Goal: Task Accomplishment & Management: Use online tool/utility

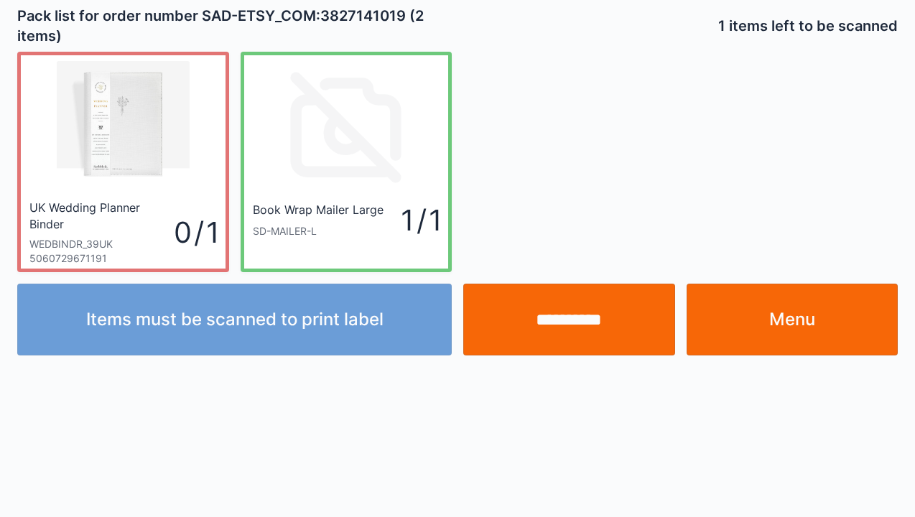
click at [586, 313] on input "**********" at bounding box center [569, 320] width 212 height 72
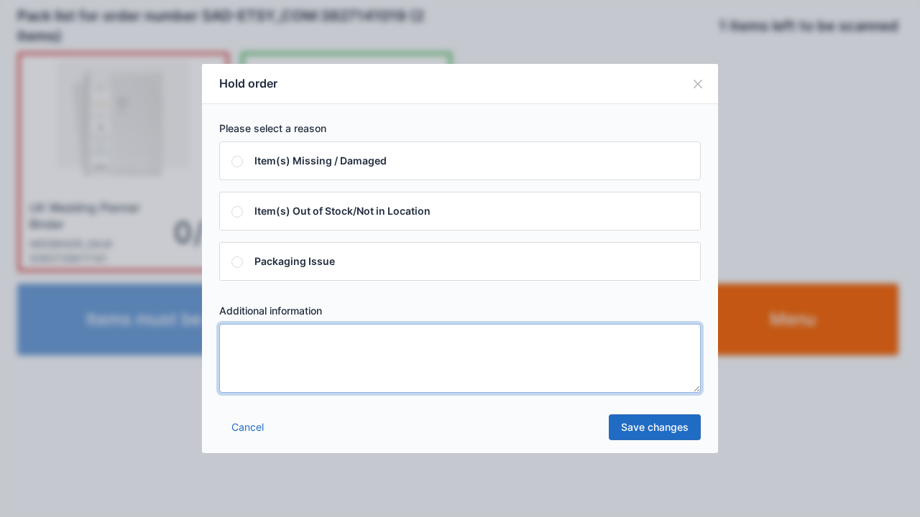
click at [248, 352] on textarea at bounding box center [459, 358] width 481 height 69
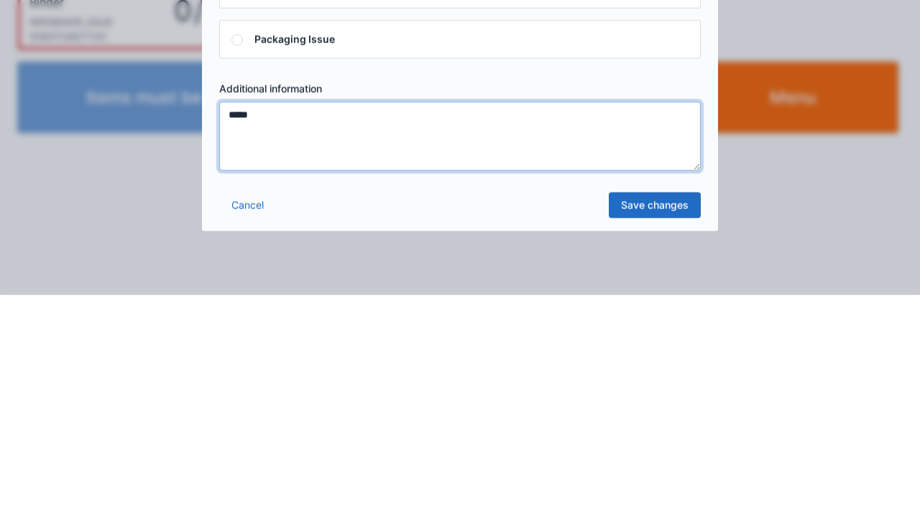
type textarea "*****"
click at [667, 436] on link "Save changes" at bounding box center [655, 428] width 92 height 26
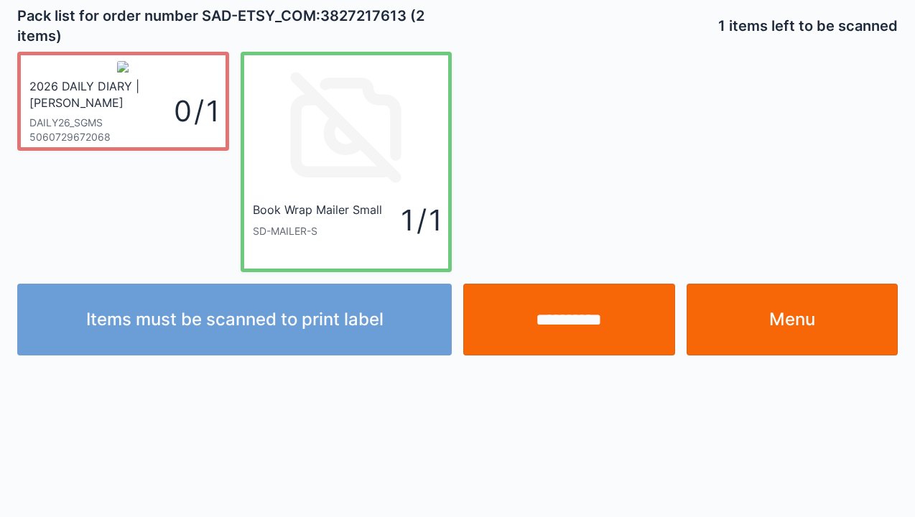
click at [583, 325] on input "**********" at bounding box center [569, 320] width 212 height 72
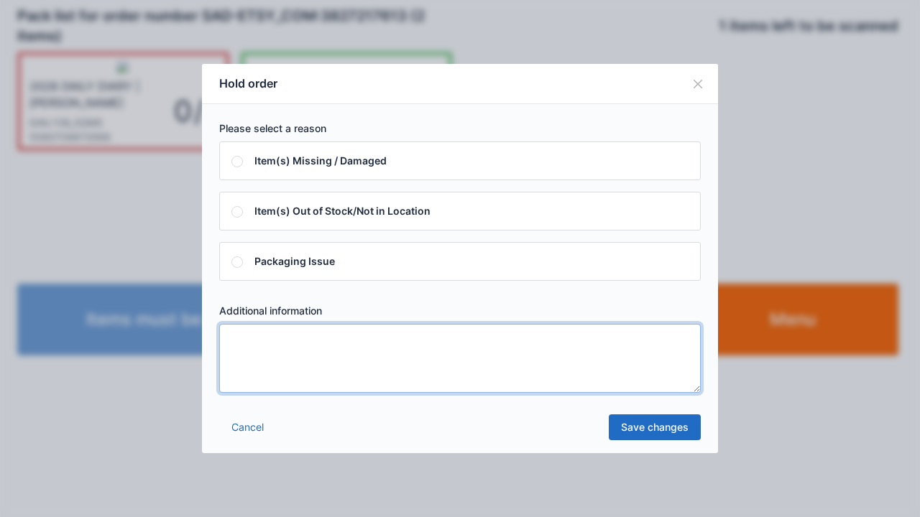
click at [250, 341] on textarea at bounding box center [459, 358] width 481 height 69
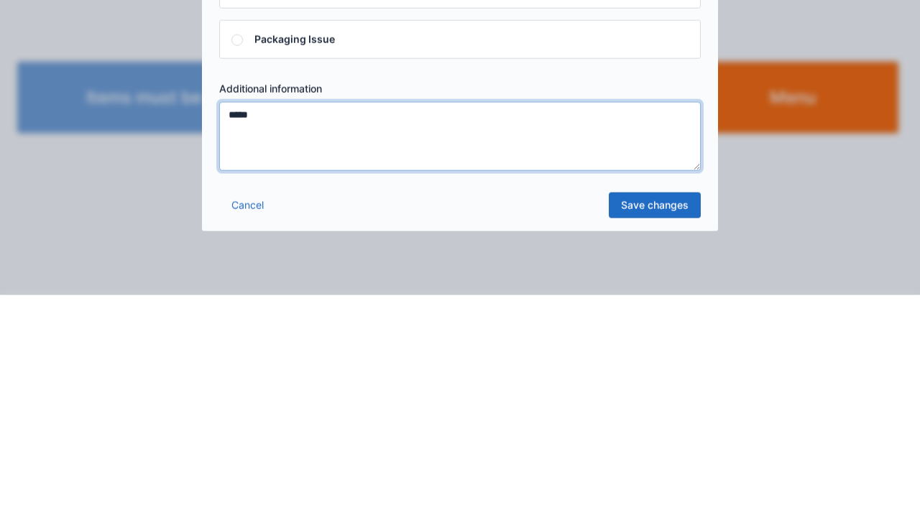
type textarea "*****"
click at [670, 435] on link "Save changes" at bounding box center [655, 428] width 92 height 26
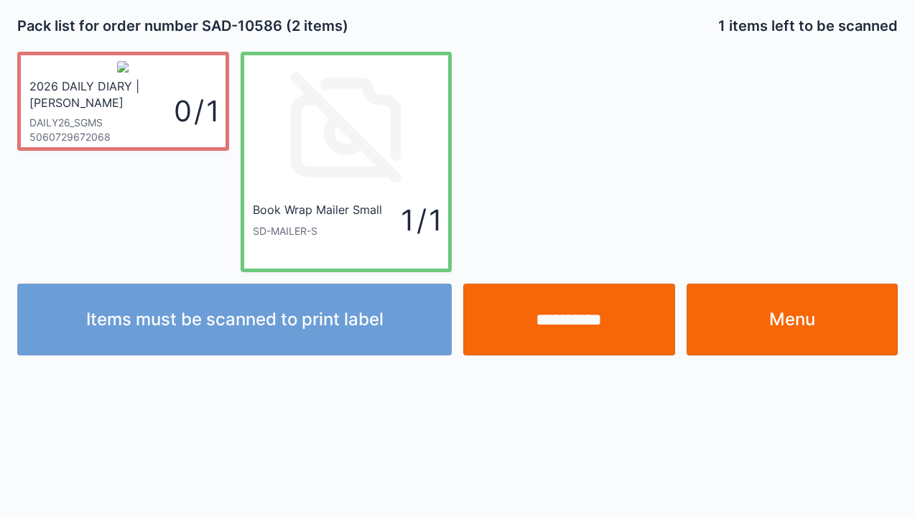
click at [576, 328] on input "**********" at bounding box center [569, 320] width 212 height 72
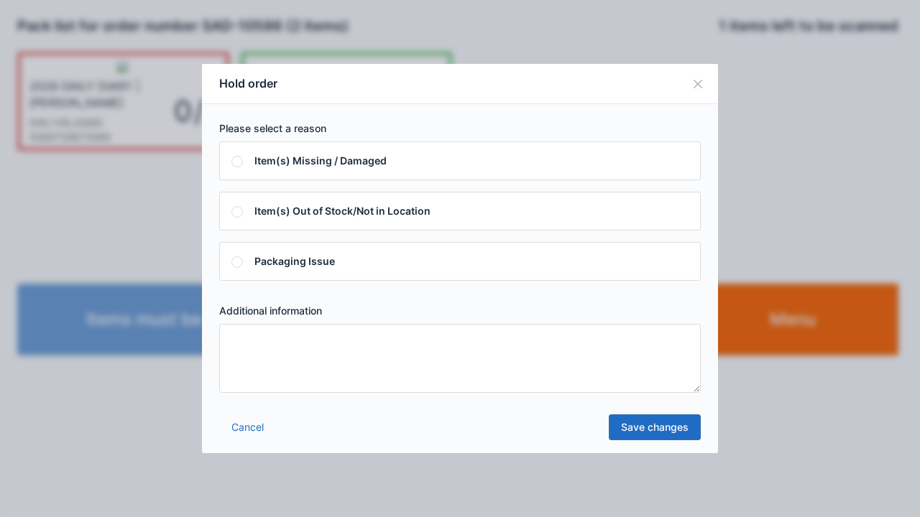
click at [240, 352] on textarea at bounding box center [459, 358] width 481 height 69
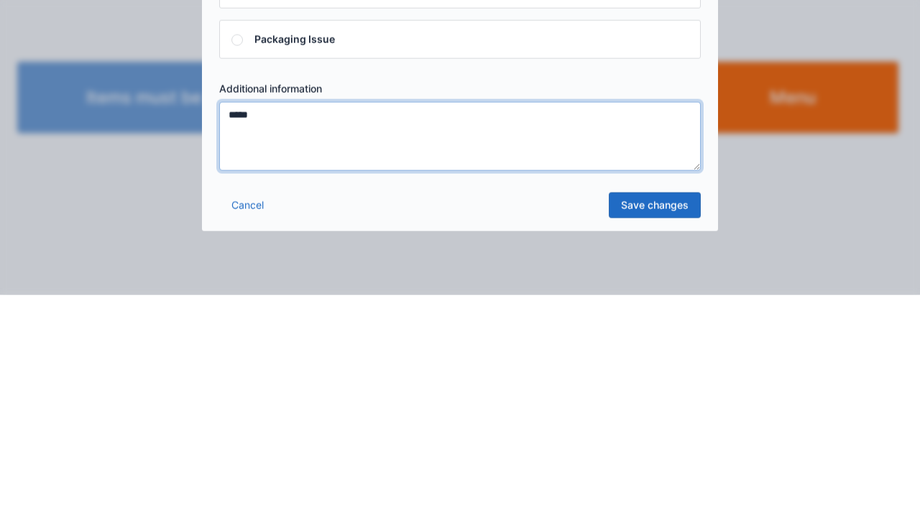
type textarea "*****"
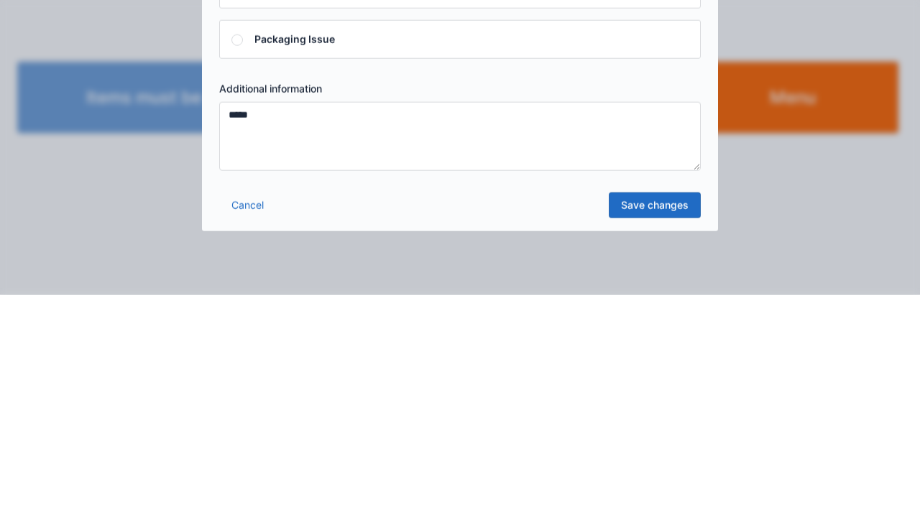
click at [670, 435] on link "Save changes" at bounding box center [655, 428] width 92 height 26
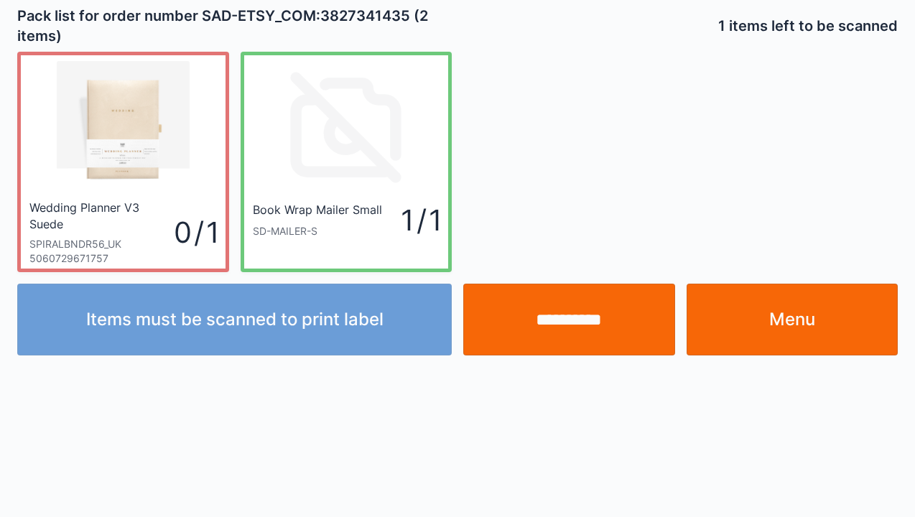
click at [566, 333] on input "**********" at bounding box center [569, 320] width 212 height 72
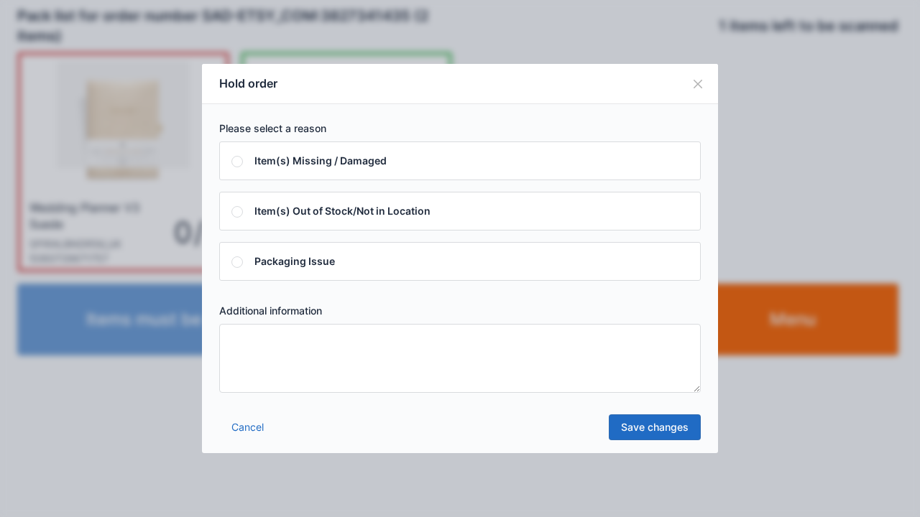
click at [236, 342] on textarea at bounding box center [459, 358] width 481 height 69
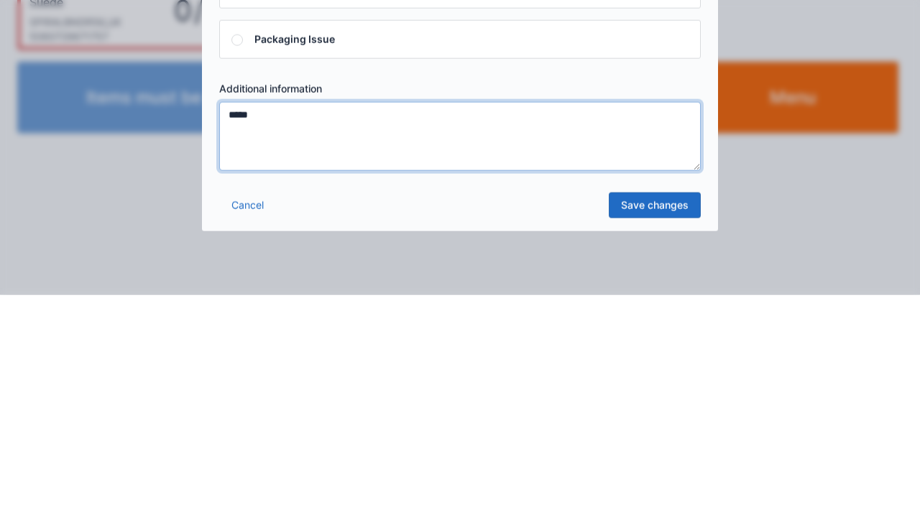
type textarea "*****"
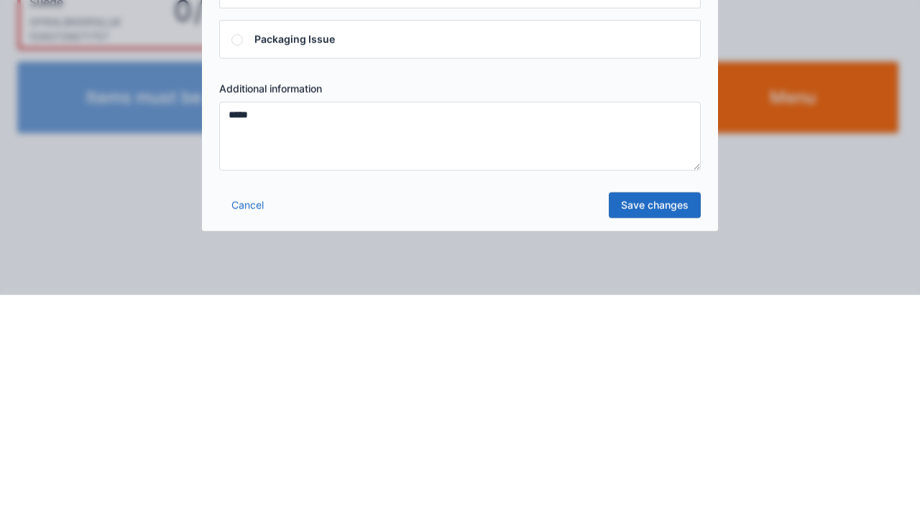
click at [668, 428] on link "Save changes" at bounding box center [655, 428] width 92 height 26
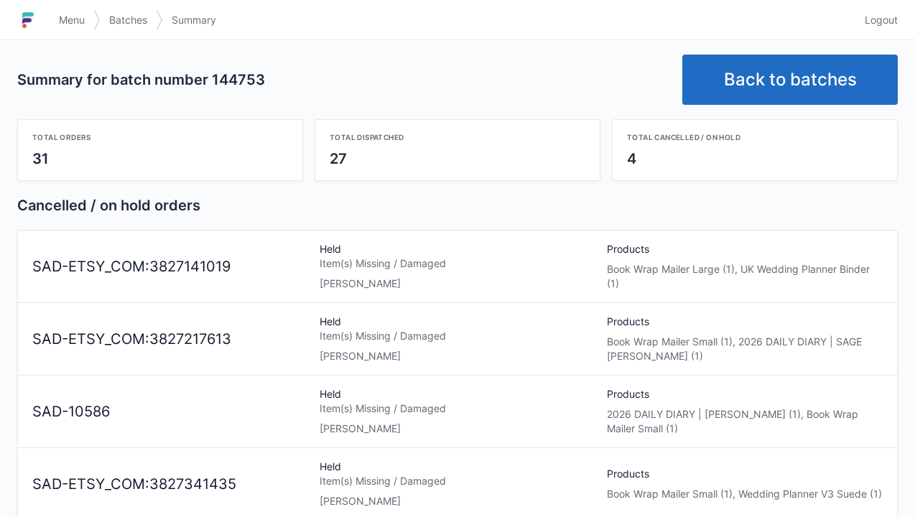
click at [774, 70] on link "Back to batches" at bounding box center [791, 80] width 216 height 50
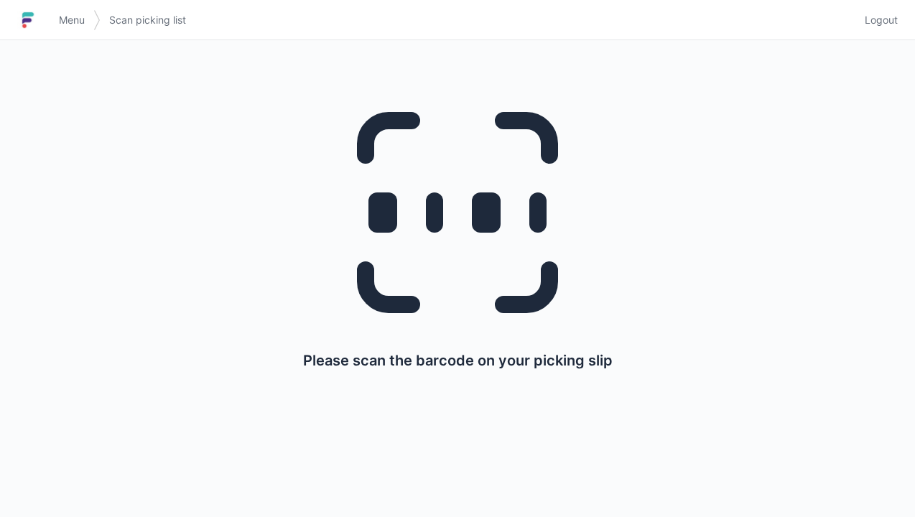
click at [79, 19] on span "Menu" at bounding box center [72, 20] width 26 height 14
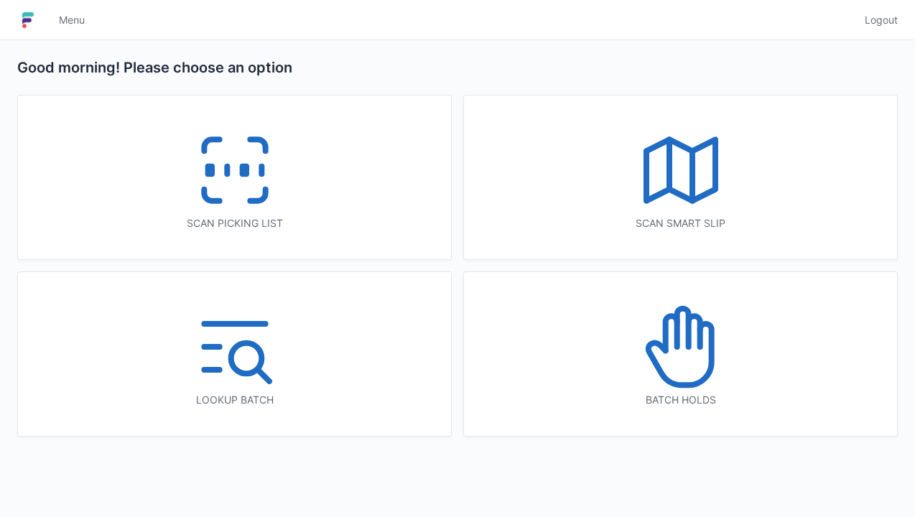
click at [694, 362] on icon at bounding box center [681, 347] width 92 height 92
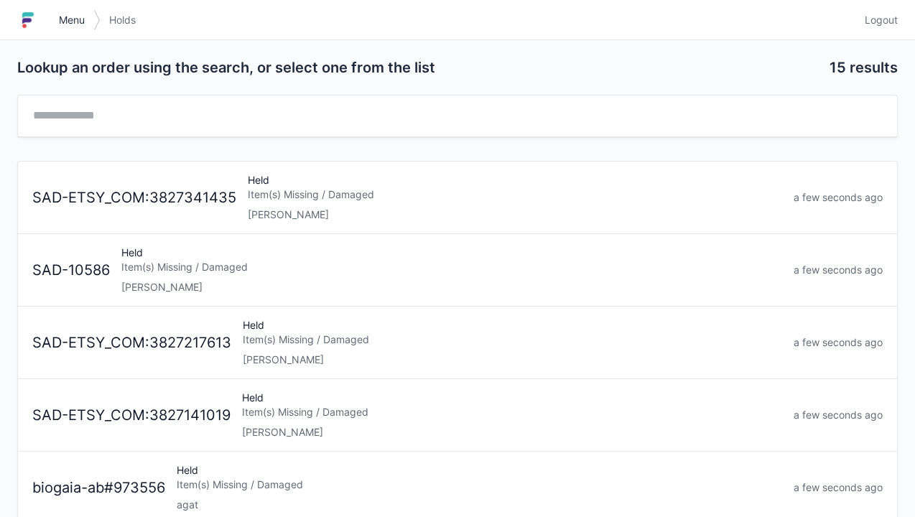
click at [71, 32] on link "Menu" at bounding box center [71, 20] width 43 height 26
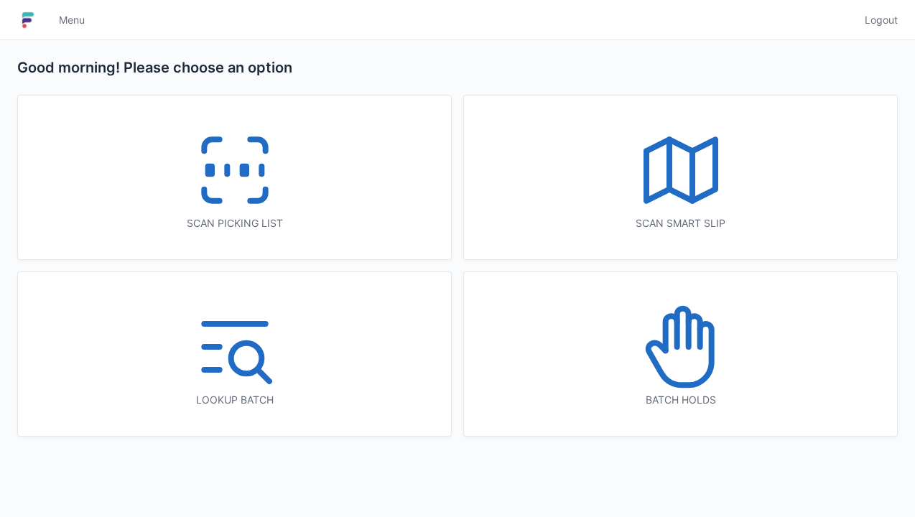
click at [239, 187] on icon at bounding box center [235, 170] width 92 height 92
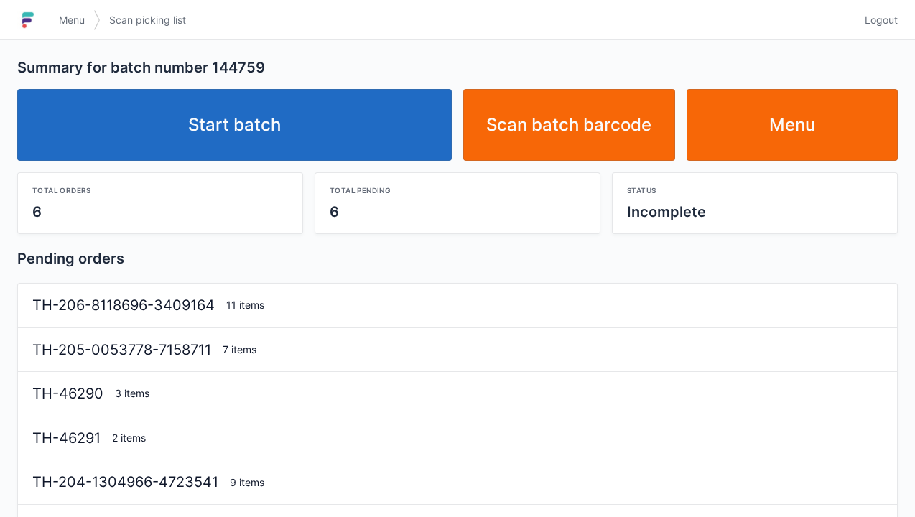
click at [243, 131] on link "Start batch" at bounding box center [234, 125] width 435 height 72
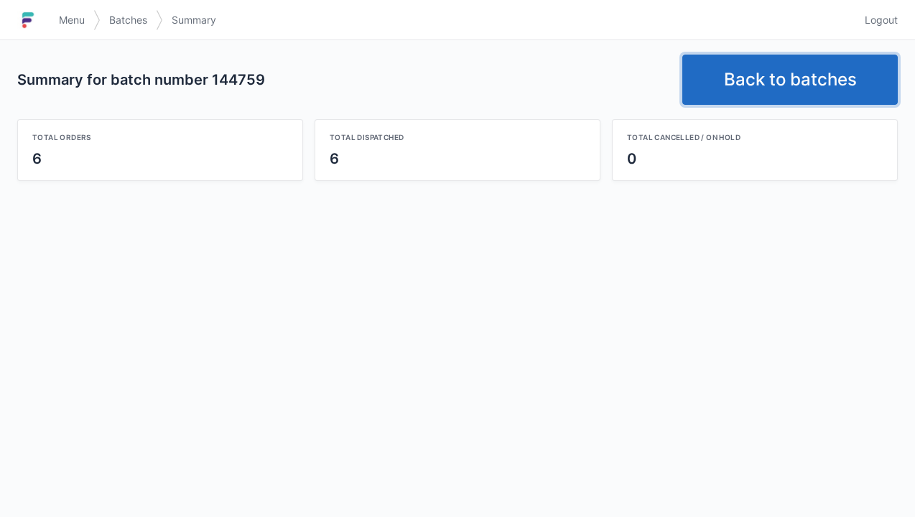
click at [777, 76] on link "Back to batches" at bounding box center [791, 80] width 216 height 50
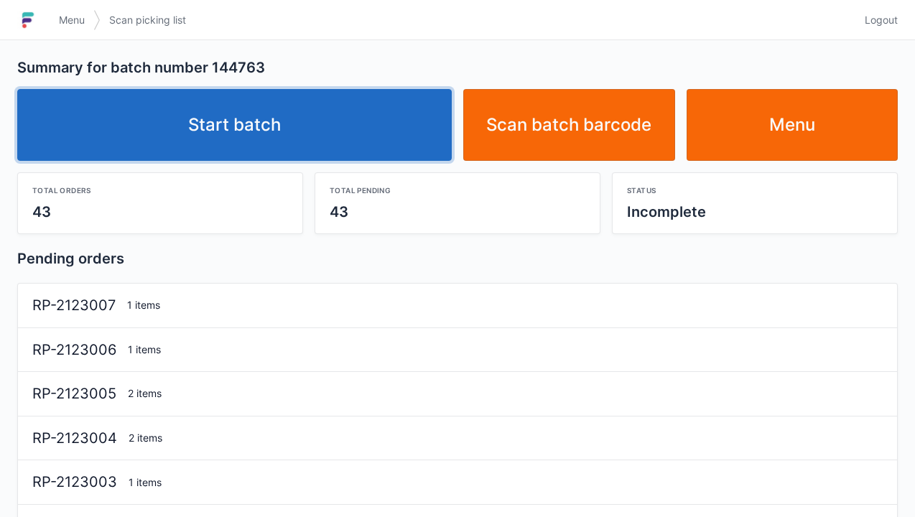
click at [267, 127] on link "Start batch" at bounding box center [234, 125] width 435 height 72
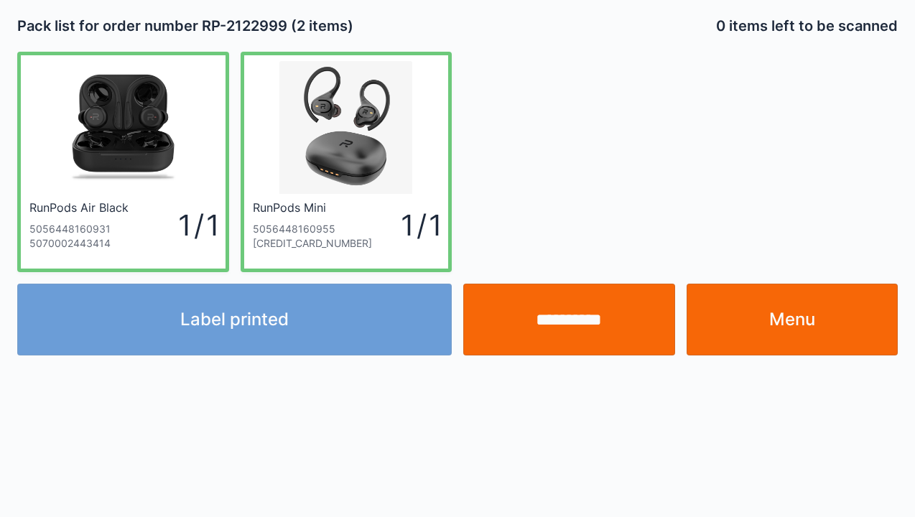
click at [260, 328] on div "Label printed" at bounding box center [234, 320] width 446 height 72
click at [805, 330] on link "Menu" at bounding box center [793, 320] width 212 height 72
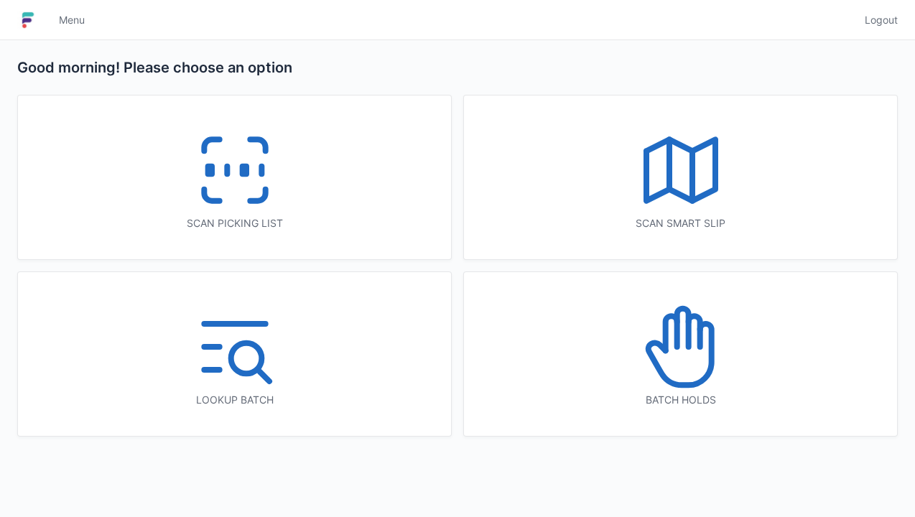
click at [233, 168] on icon at bounding box center [235, 170] width 92 height 92
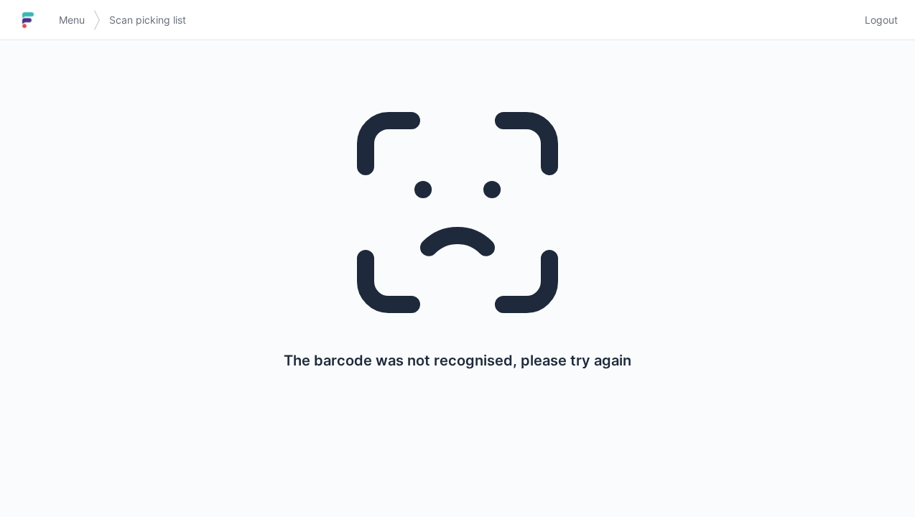
click at [103, 30] on link "Scan picking list" at bounding box center [148, 20] width 94 height 26
click at [73, 12] on link "Menu" at bounding box center [71, 20] width 43 height 26
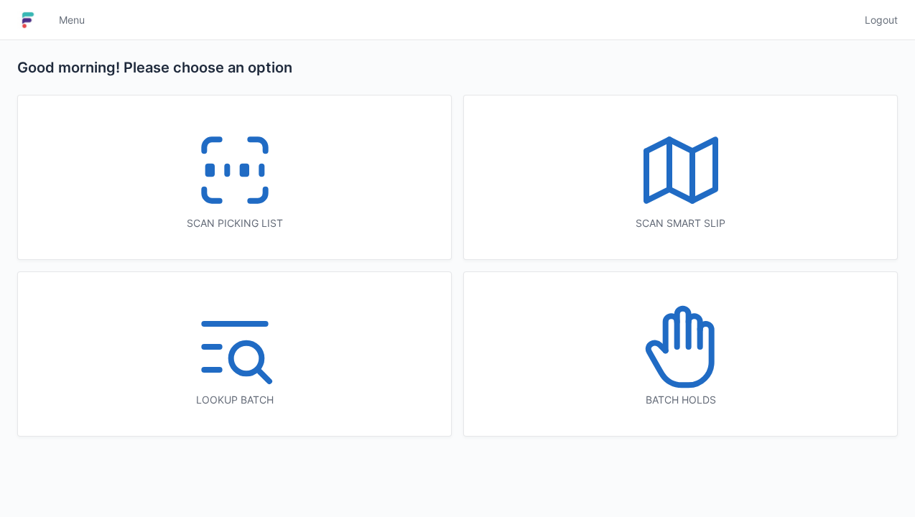
click at [260, 201] on icon at bounding box center [257, 195] width 15 height 11
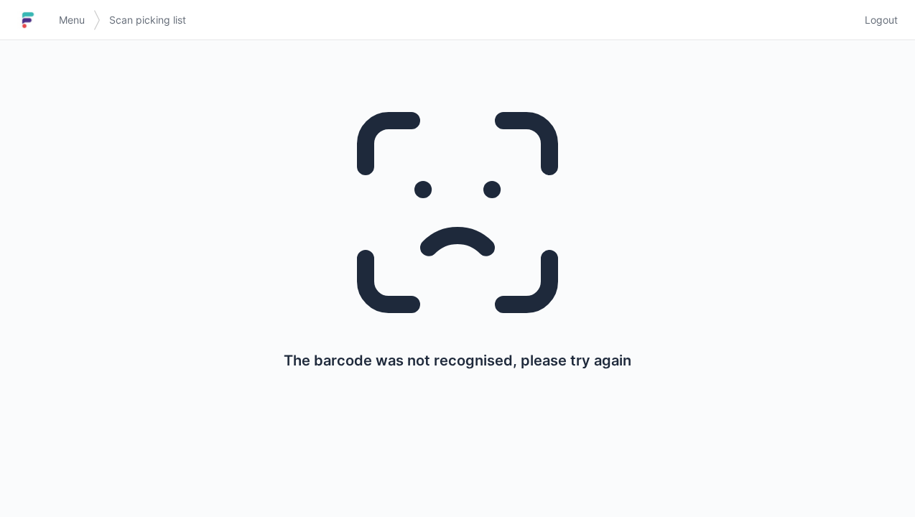
click at [61, 13] on span "Menu" at bounding box center [72, 20] width 26 height 14
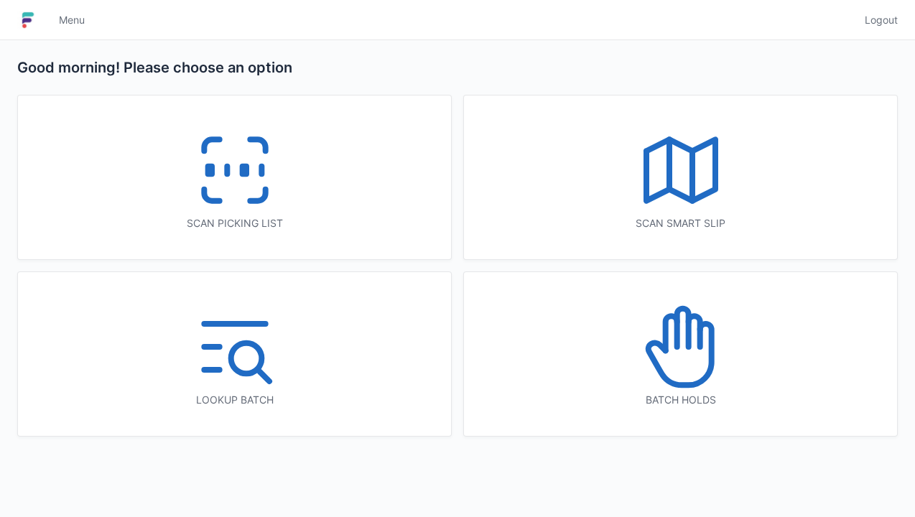
click at [218, 147] on icon at bounding box center [235, 170] width 92 height 92
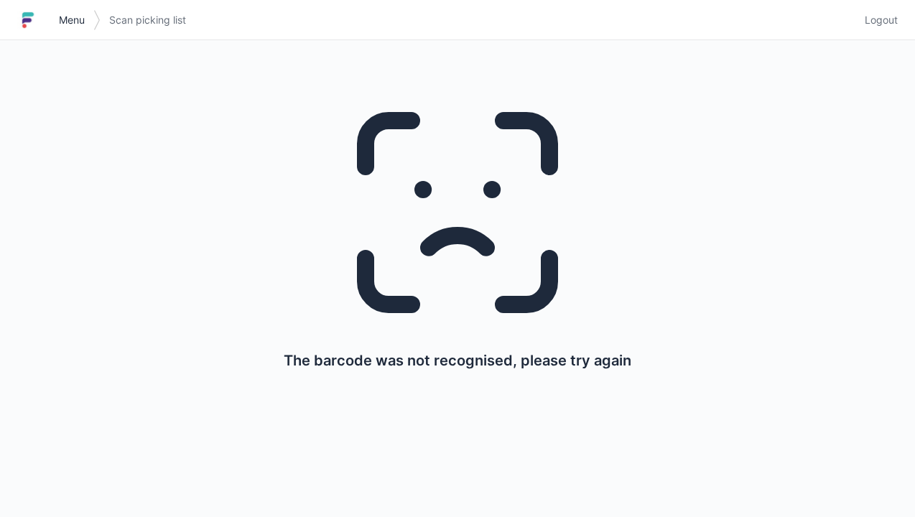
click at [80, 29] on link "Menu" at bounding box center [71, 20] width 43 height 26
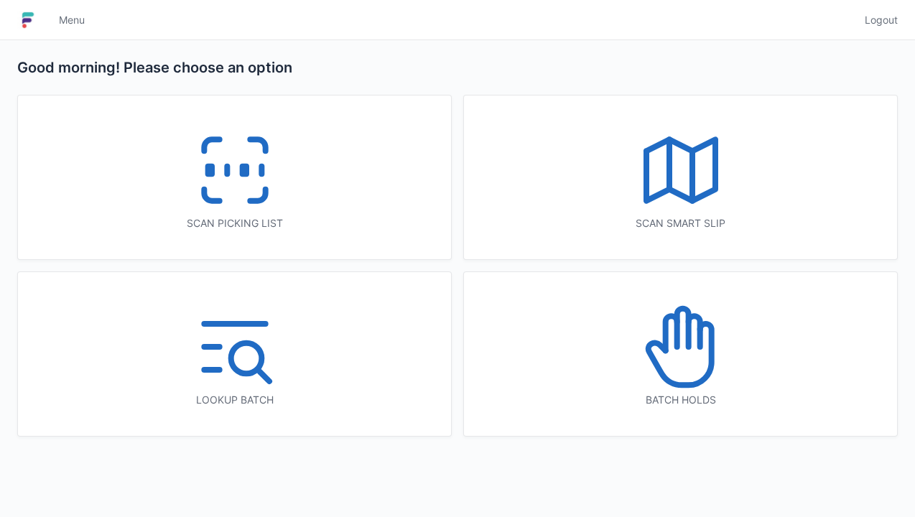
click at [239, 160] on icon at bounding box center [235, 170] width 92 height 92
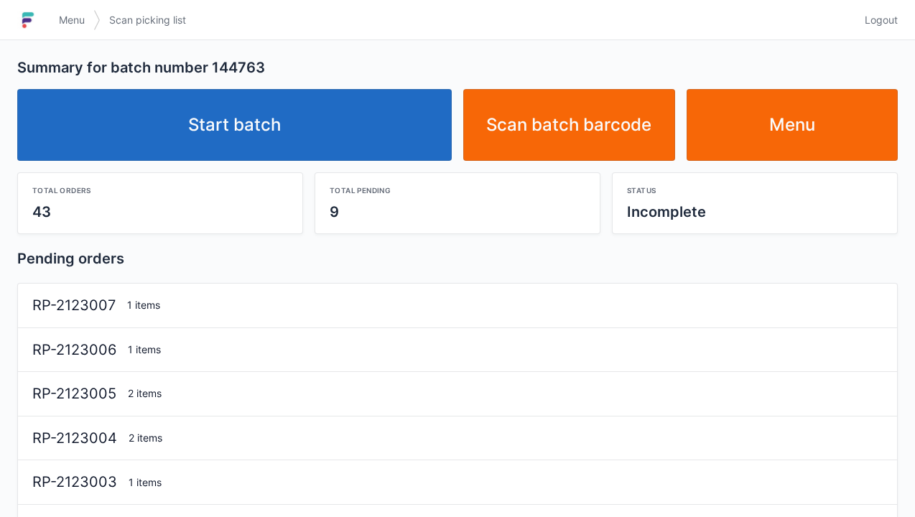
click at [241, 133] on link "Start batch" at bounding box center [234, 125] width 435 height 72
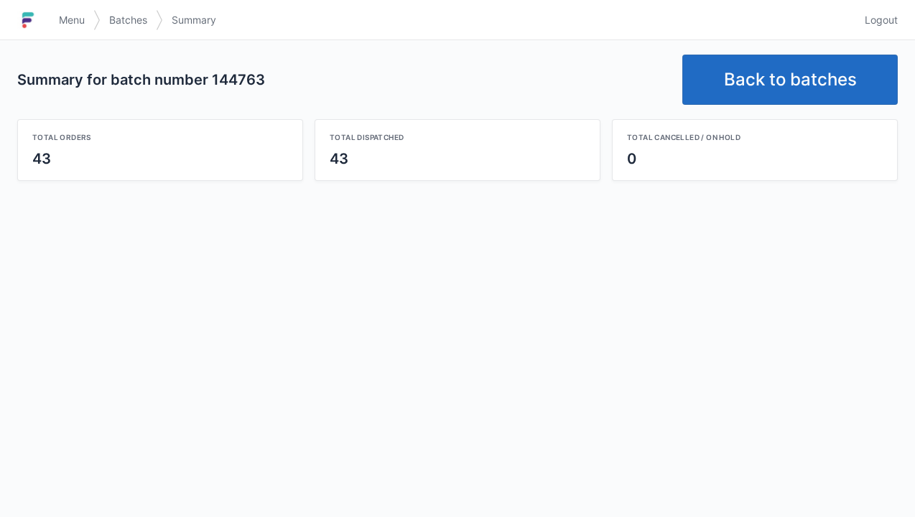
click at [793, 91] on link "Back to batches" at bounding box center [791, 80] width 216 height 50
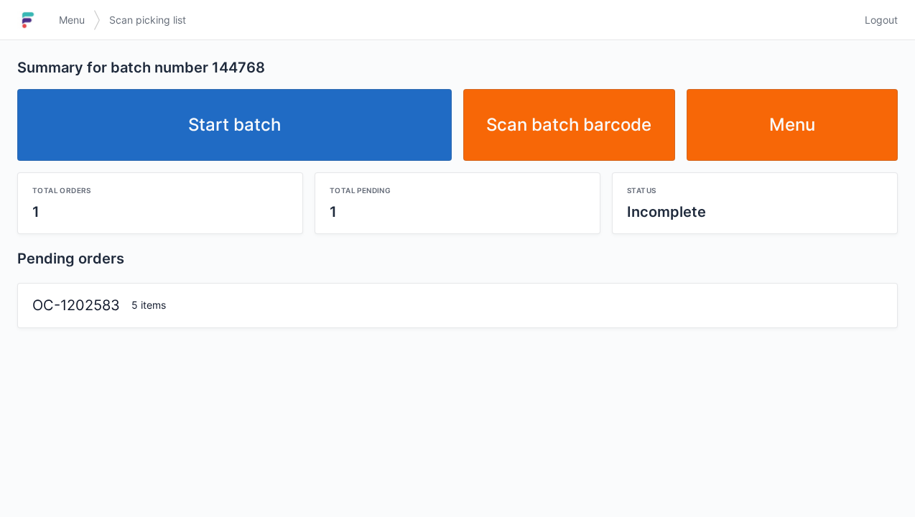
click at [253, 122] on link "Start batch" at bounding box center [234, 125] width 435 height 72
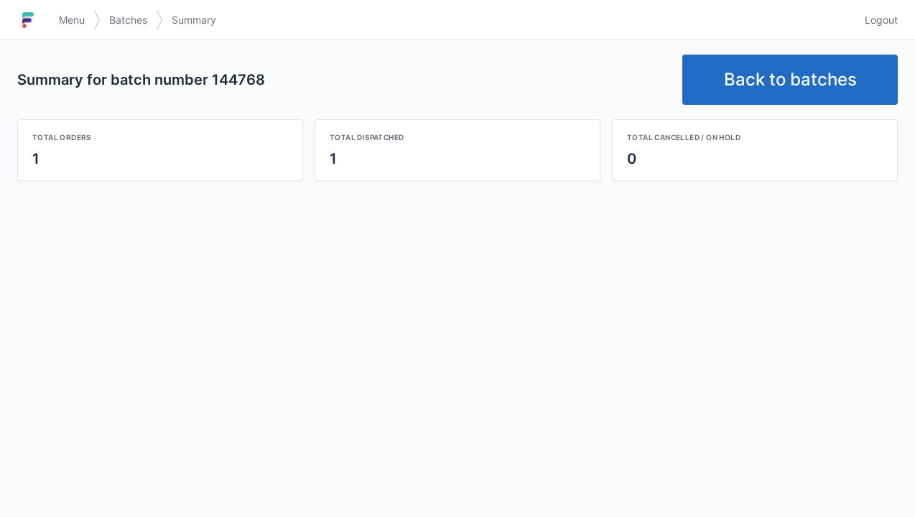
click at [800, 82] on link "Back to batches" at bounding box center [791, 80] width 216 height 50
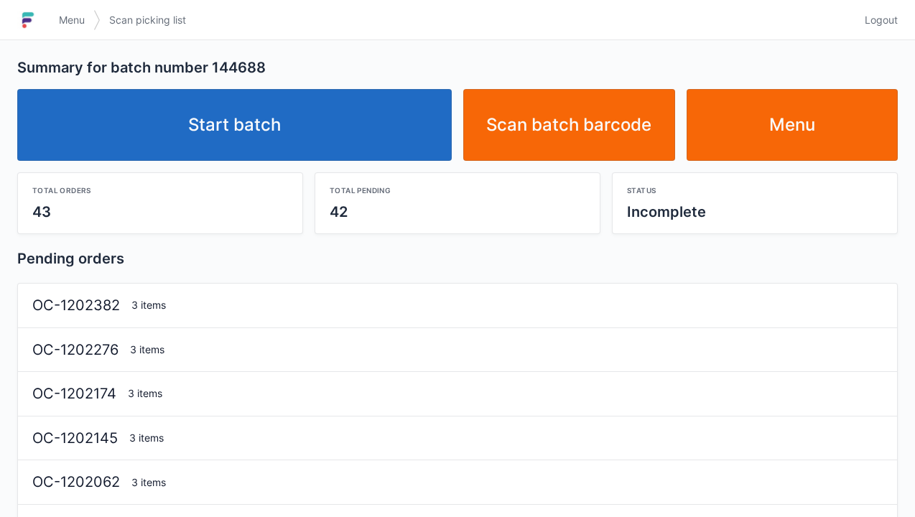
click at [208, 114] on link "Start batch" at bounding box center [234, 125] width 435 height 72
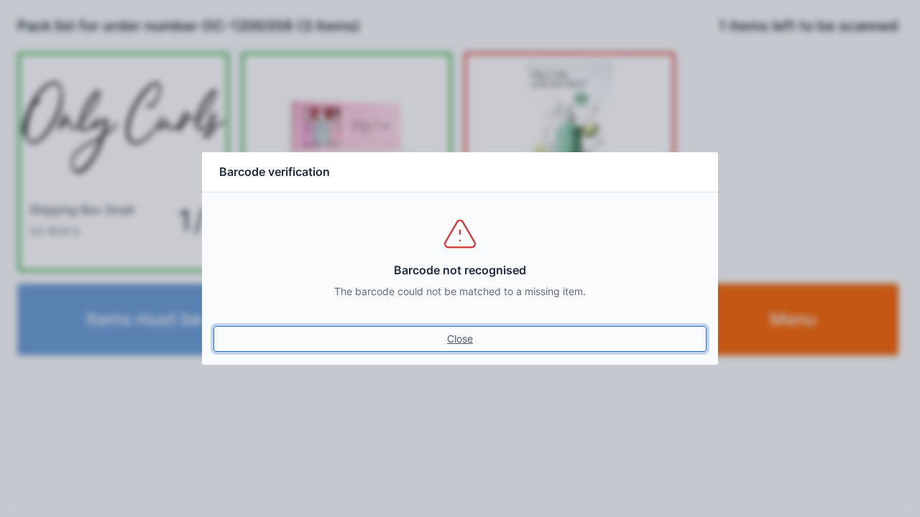
click at [457, 349] on link "Close" at bounding box center [459, 339] width 493 height 26
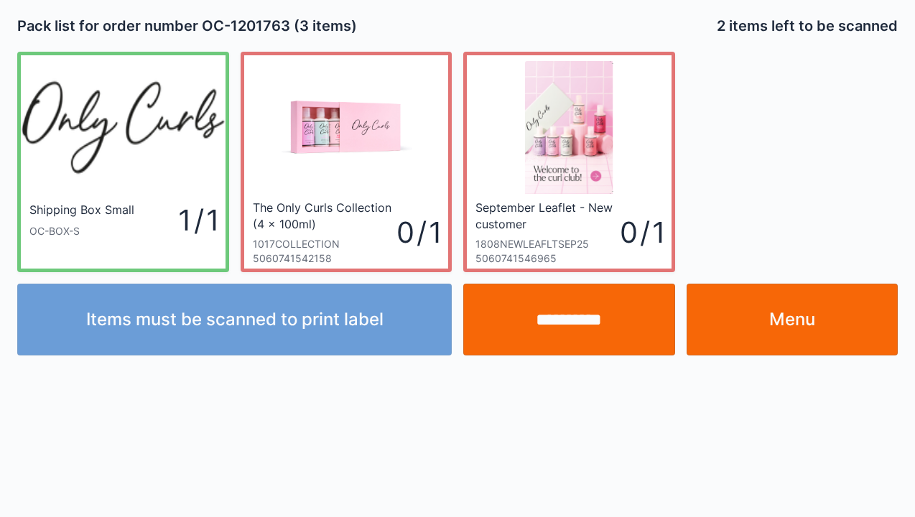
click at [790, 323] on link "Menu" at bounding box center [793, 320] width 212 height 72
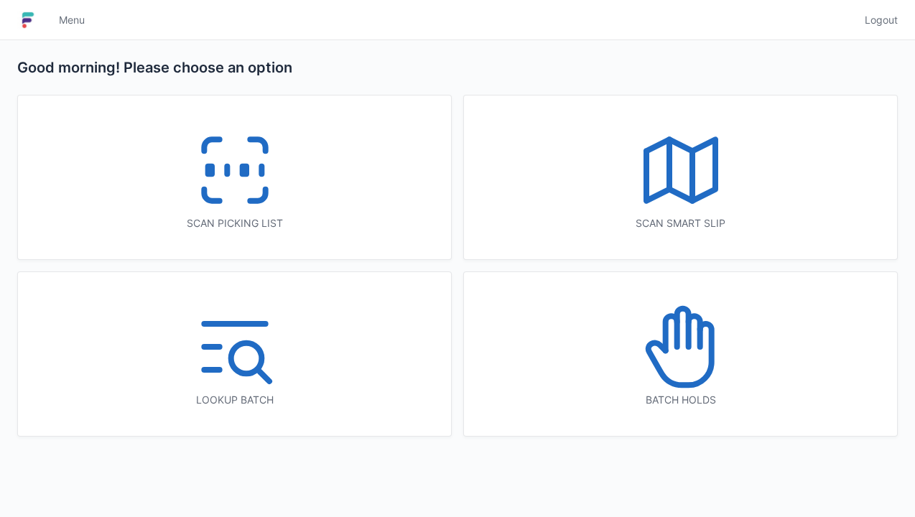
click at [236, 190] on icon at bounding box center [235, 170] width 92 height 92
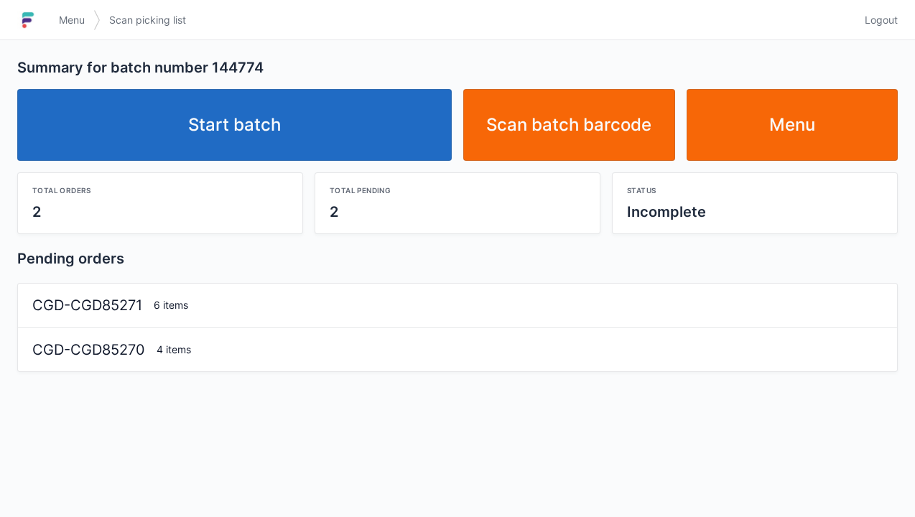
click at [277, 145] on link "Start batch" at bounding box center [234, 125] width 435 height 72
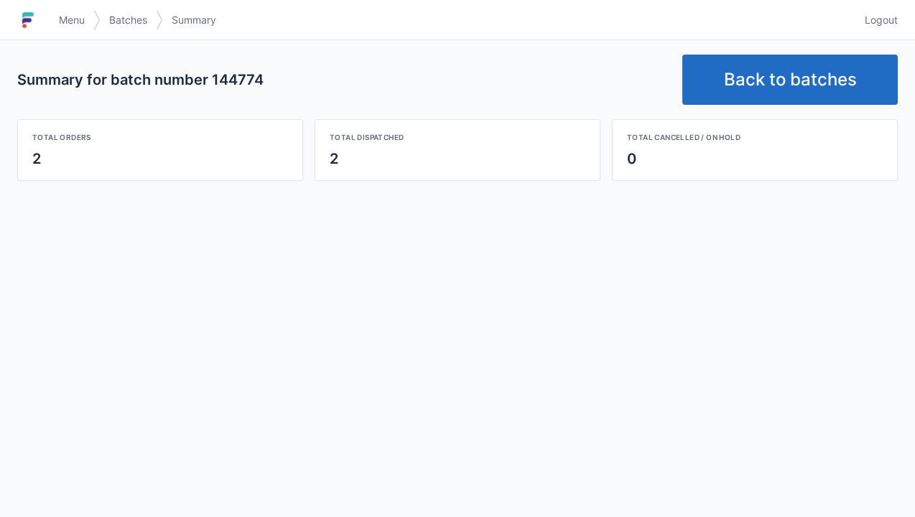
click at [795, 91] on link "Back to batches" at bounding box center [791, 80] width 216 height 50
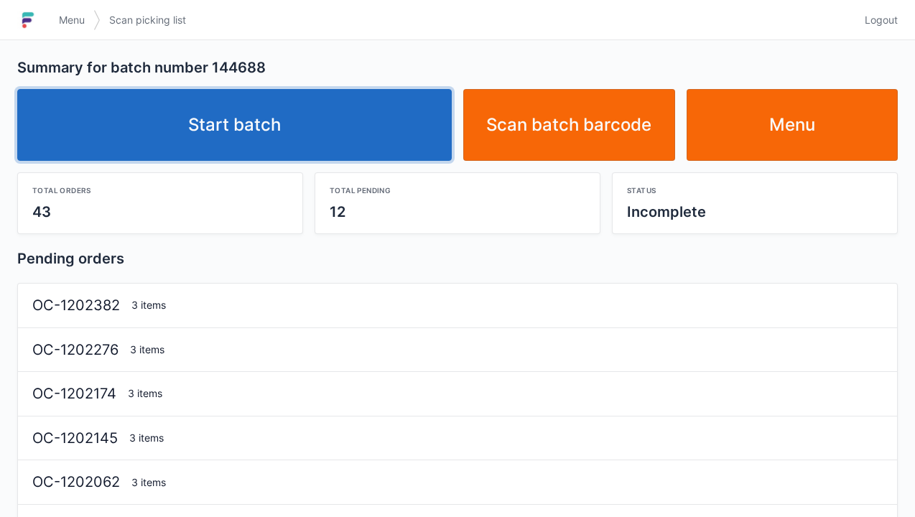
click at [276, 126] on link "Start batch" at bounding box center [234, 125] width 435 height 72
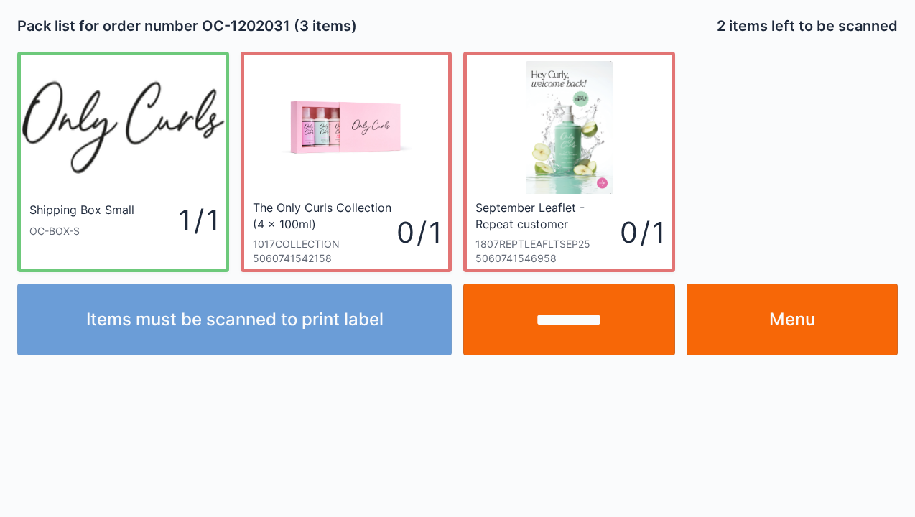
click at [789, 306] on link "Menu" at bounding box center [793, 320] width 212 height 72
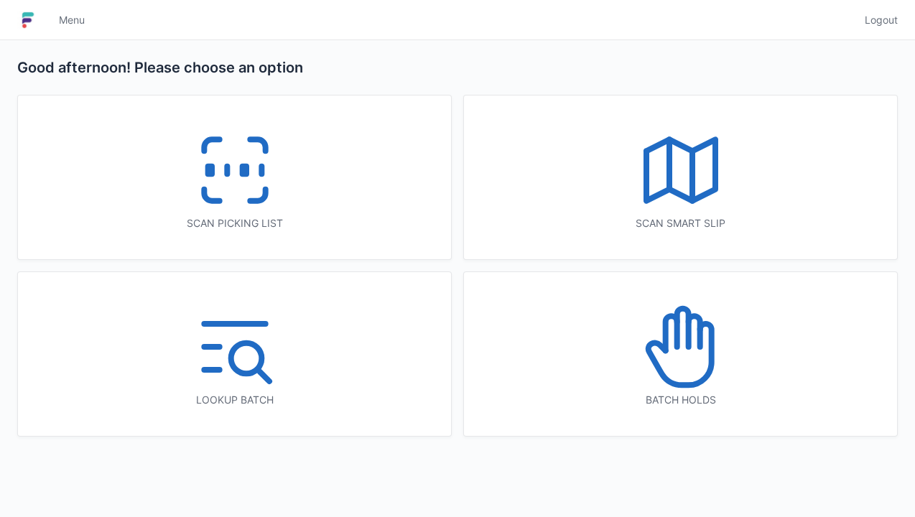
click at [257, 184] on icon at bounding box center [235, 170] width 92 height 92
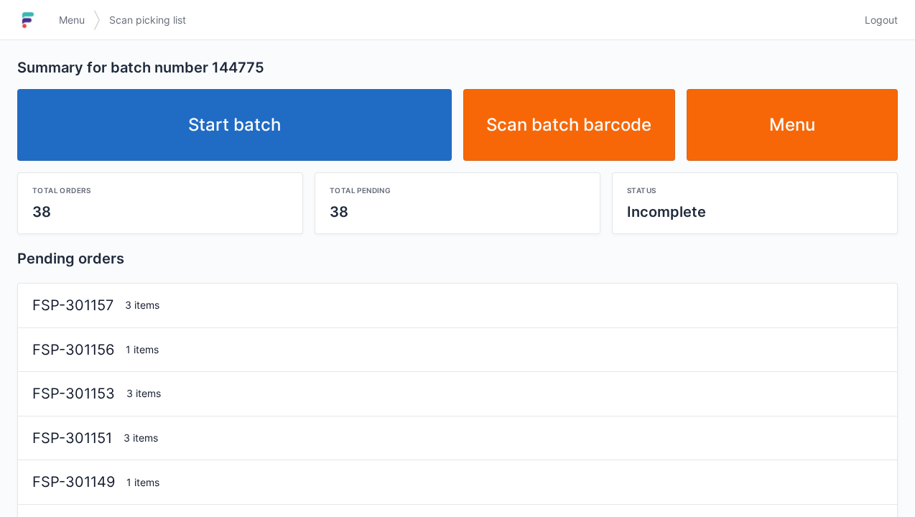
click at [276, 124] on link "Start batch" at bounding box center [234, 125] width 435 height 72
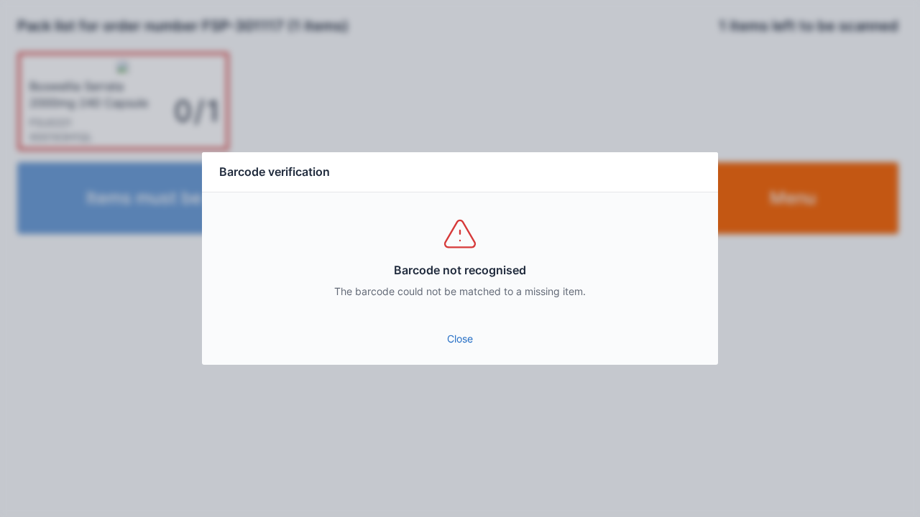
click at [464, 349] on link "Close" at bounding box center [459, 339] width 493 height 26
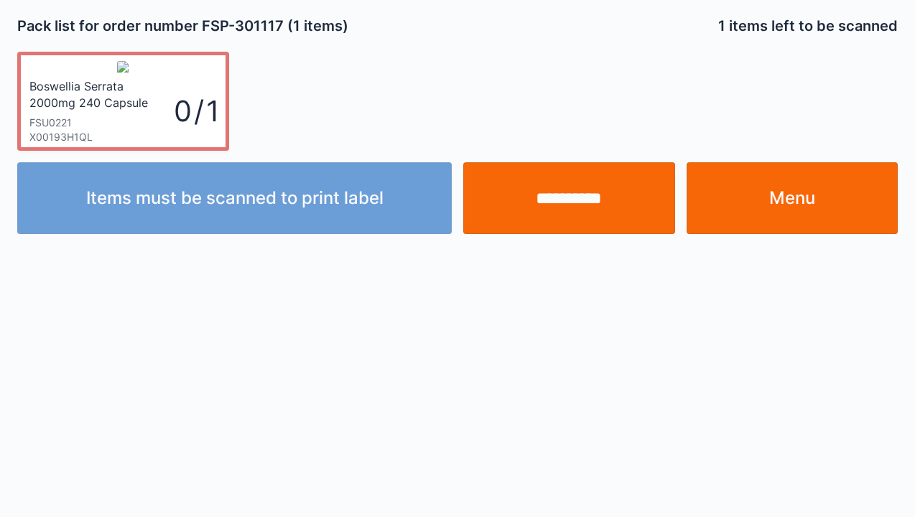
click at [576, 194] on input "**********" at bounding box center [569, 198] width 212 height 72
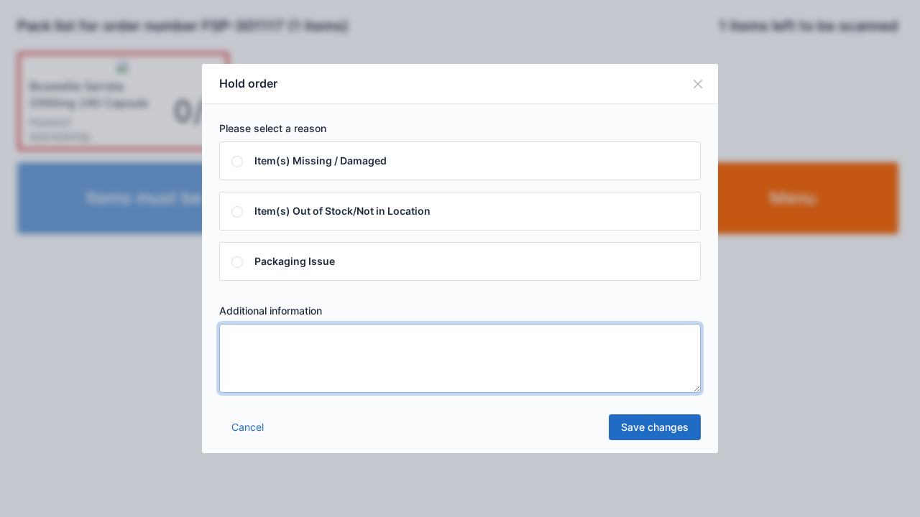
click at [237, 356] on textarea at bounding box center [459, 358] width 481 height 69
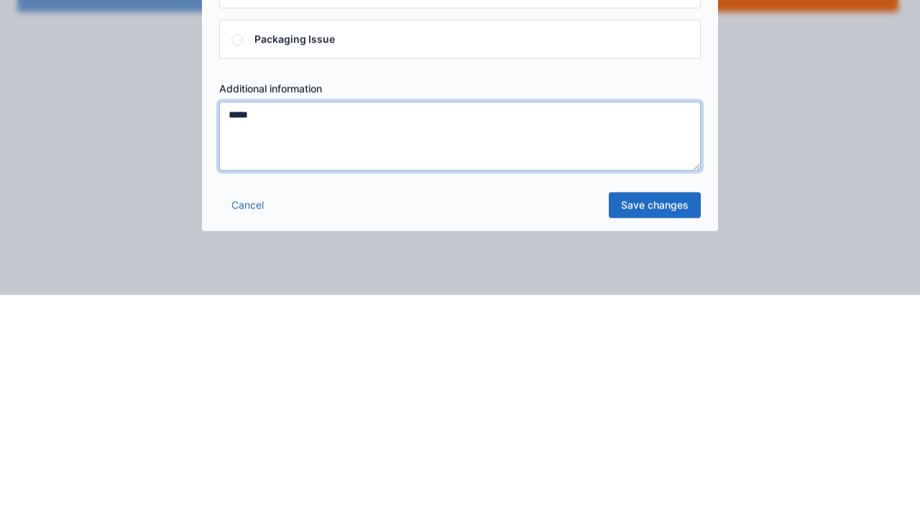
type textarea "*****"
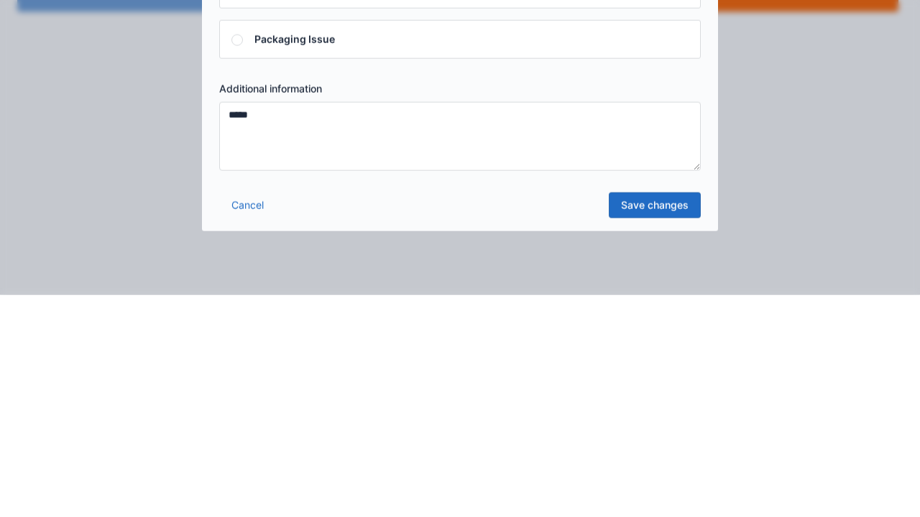
click at [656, 431] on link "Save changes" at bounding box center [655, 428] width 92 height 26
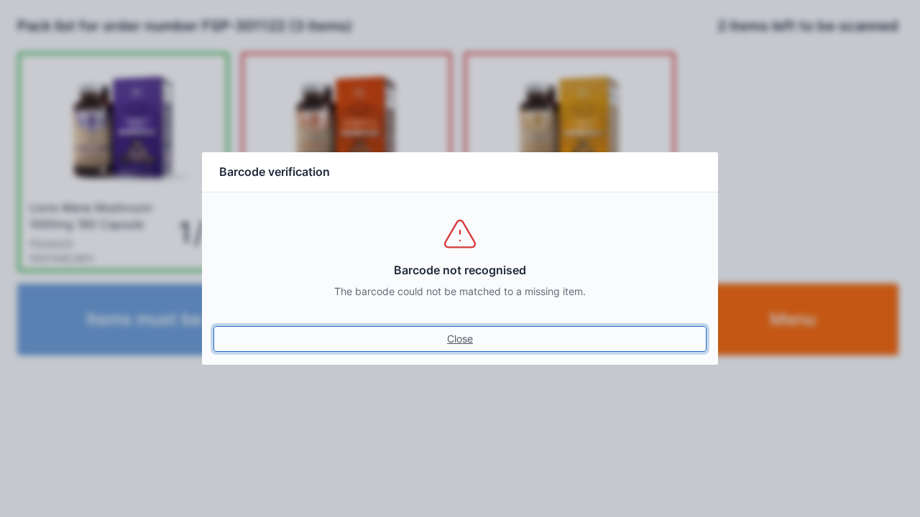
click at [460, 349] on link "Close" at bounding box center [459, 339] width 493 height 26
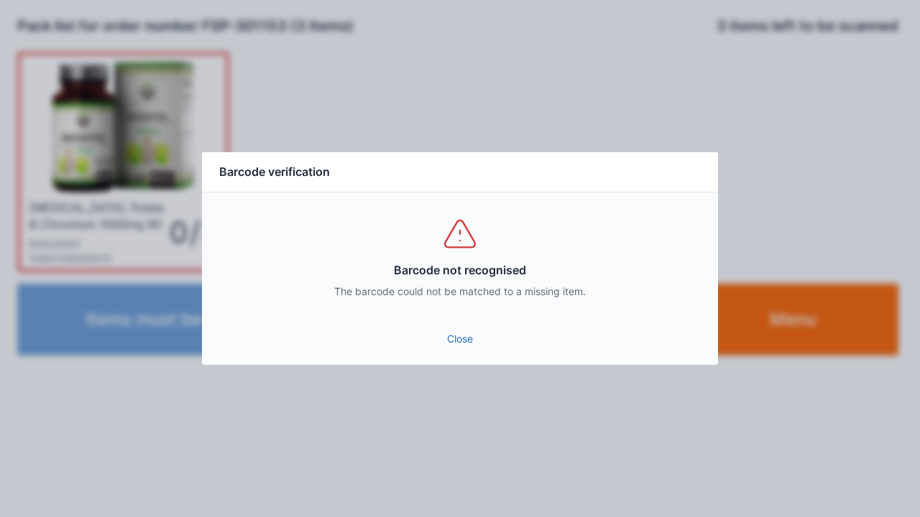
click at [475, 348] on link "Close" at bounding box center [459, 339] width 493 height 26
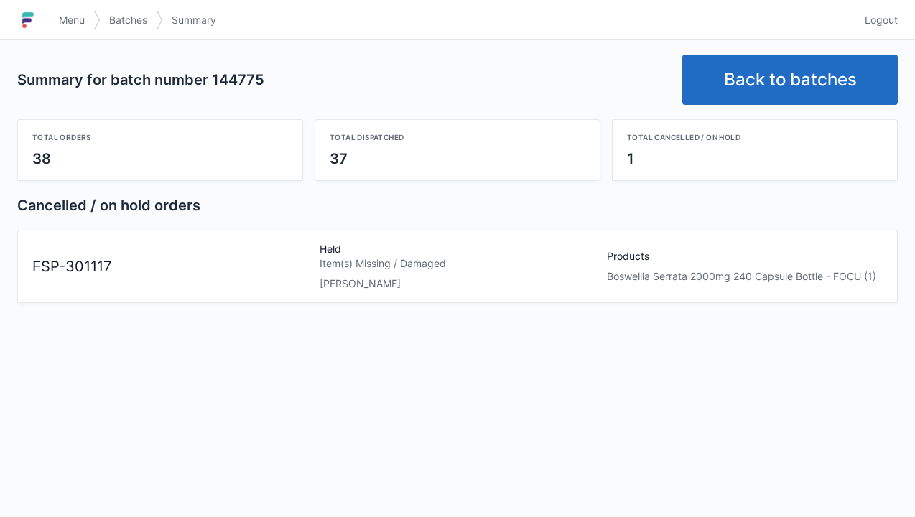
click at [85, 18] on span "Menu" at bounding box center [72, 20] width 26 height 14
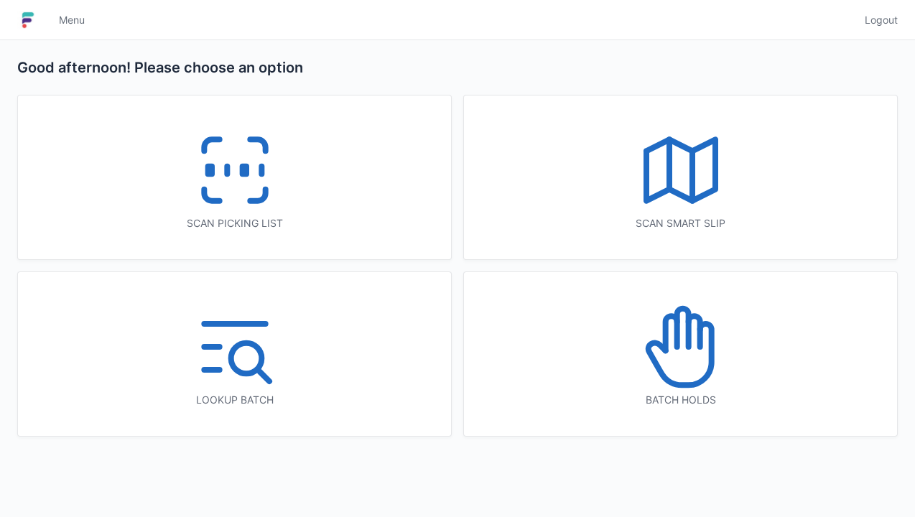
click at [680, 356] on icon at bounding box center [681, 347] width 92 height 92
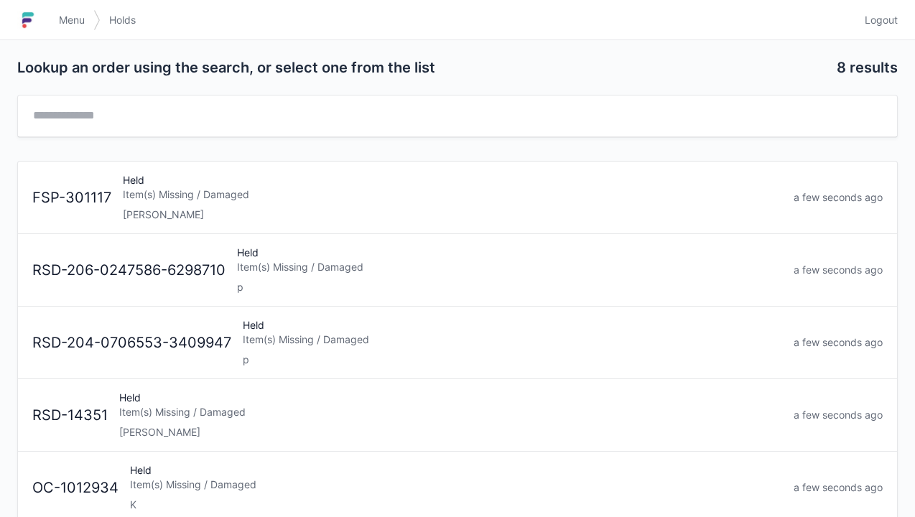
click at [154, 194] on div "Item(s) Missing / Damaged" at bounding box center [453, 195] width 660 height 14
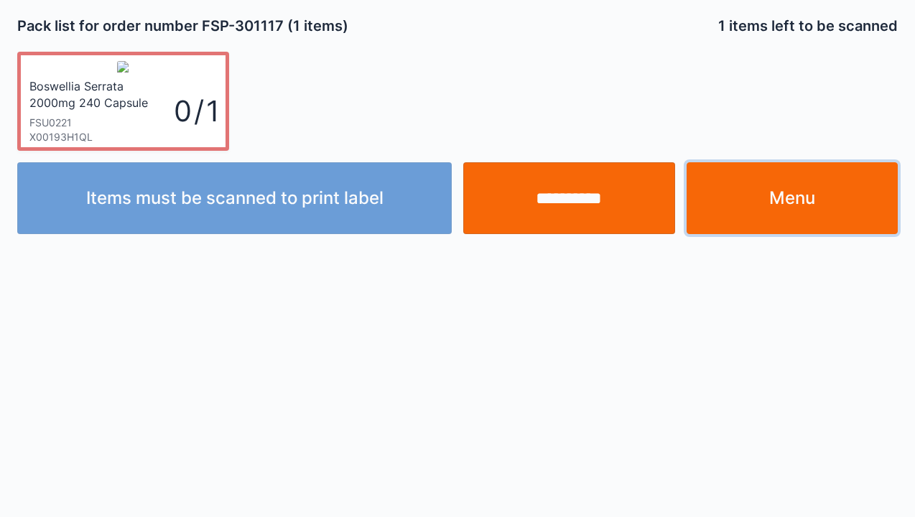
click at [798, 209] on link "Menu" at bounding box center [793, 198] width 212 height 72
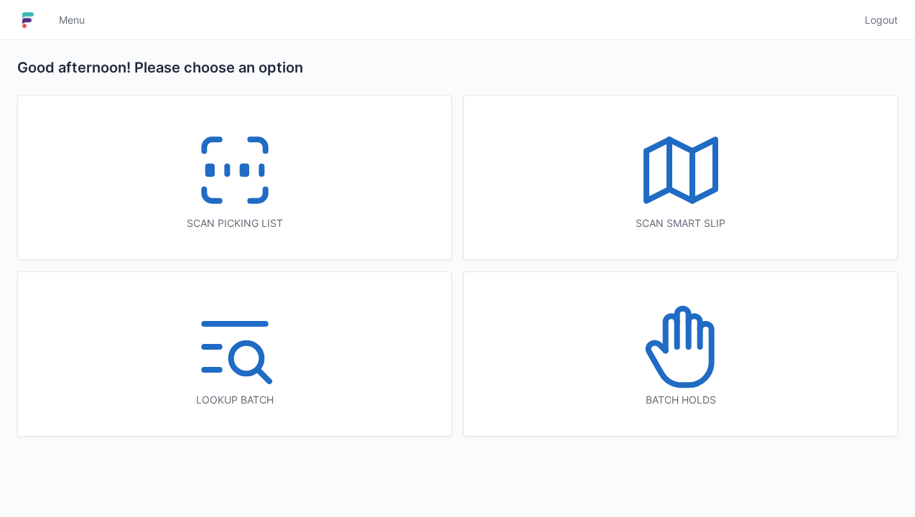
click at [241, 188] on icon at bounding box center [235, 170] width 92 height 92
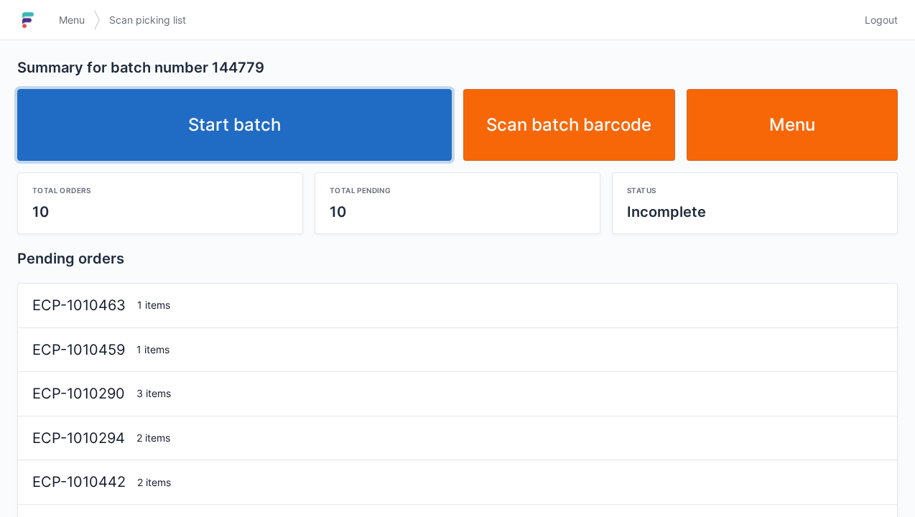
click at [255, 139] on link "Start batch" at bounding box center [234, 125] width 435 height 72
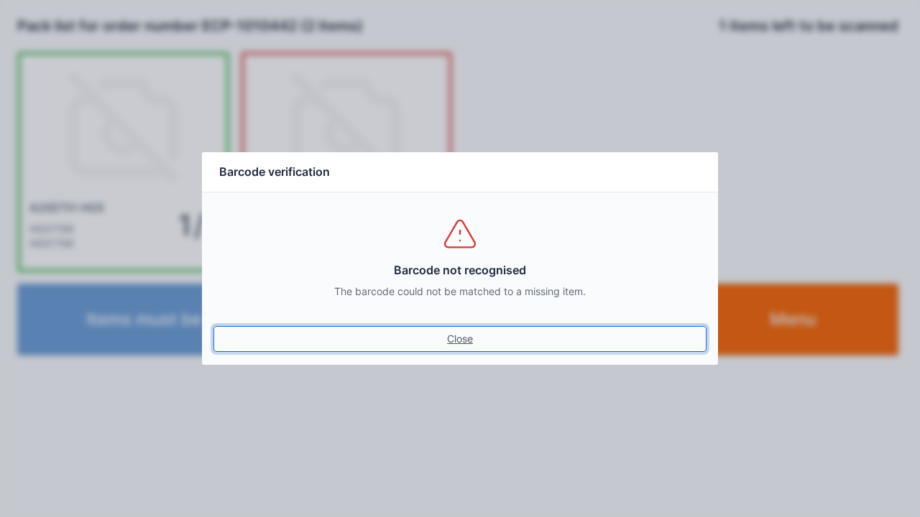
click at [465, 331] on link "Close" at bounding box center [459, 339] width 493 height 26
click at [463, 334] on link "Close" at bounding box center [459, 339] width 493 height 26
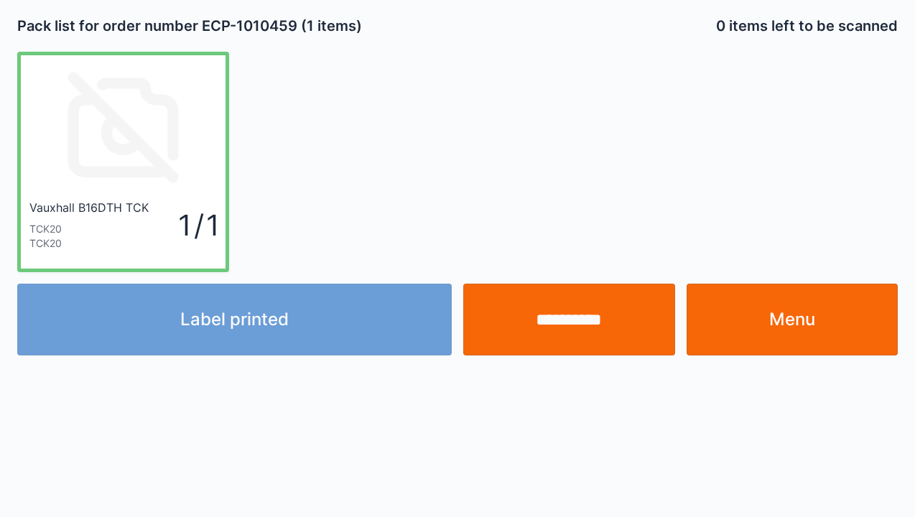
click at [235, 332] on div "Label printed" at bounding box center [234, 320] width 446 height 72
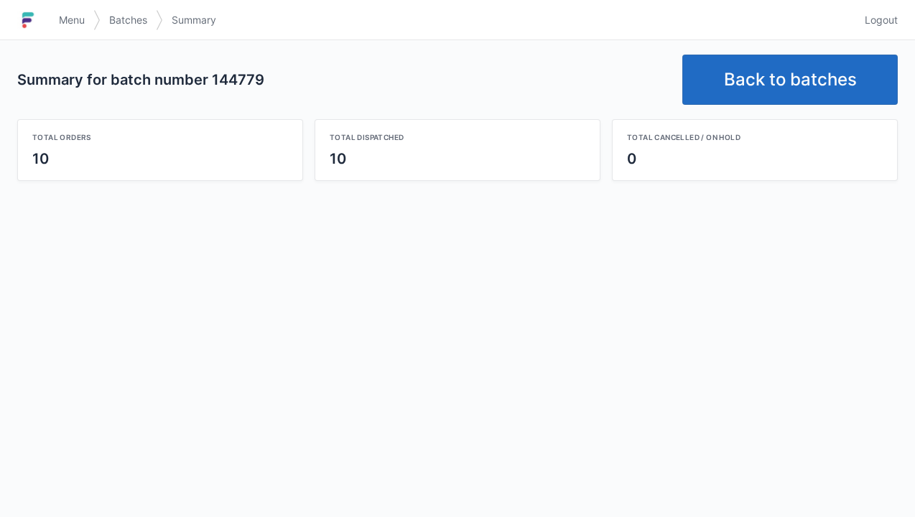
click at [780, 86] on link "Back to batches" at bounding box center [791, 80] width 216 height 50
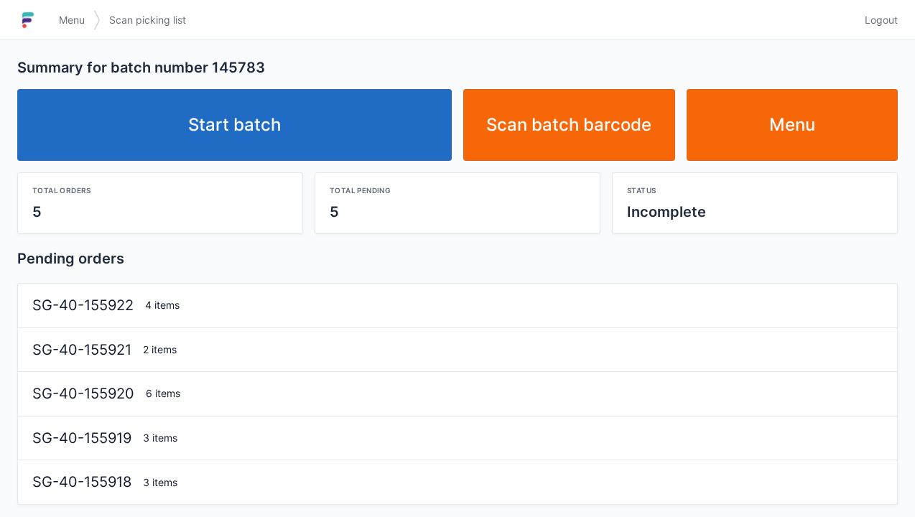
click at [274, 148] on link "Start batch" at bounding box center [234, 125] width 435 height 72
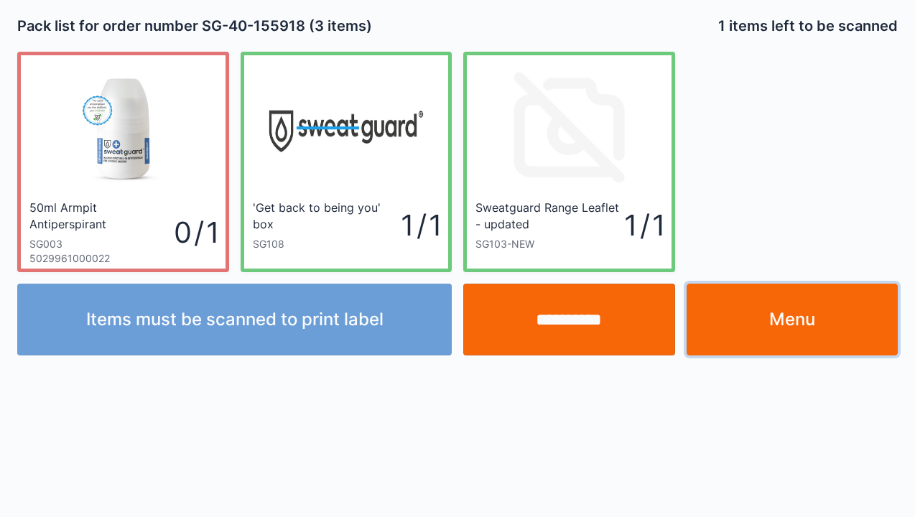
click at [795, 320] on link "Menu" at bounding box center [793, 320] width 212 height 72
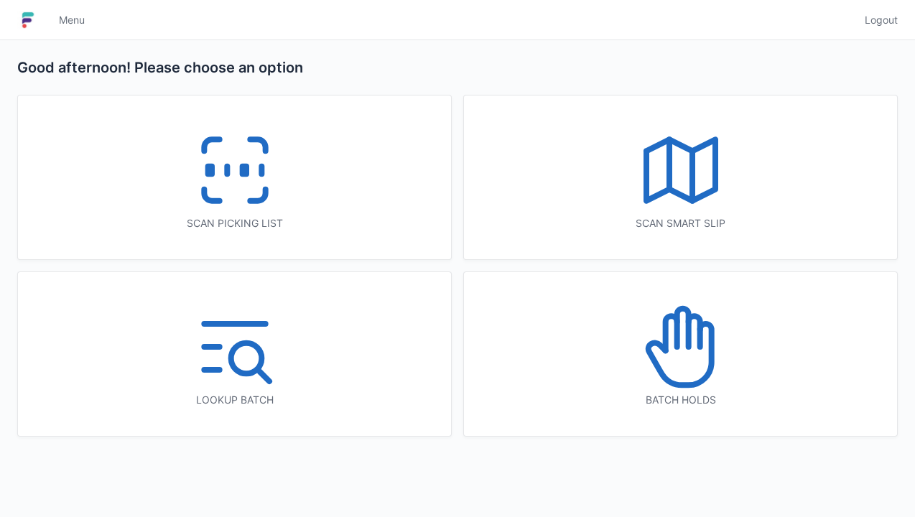
click at [234, 213] on icon at bounding box center [235, 170] width 92 height 92
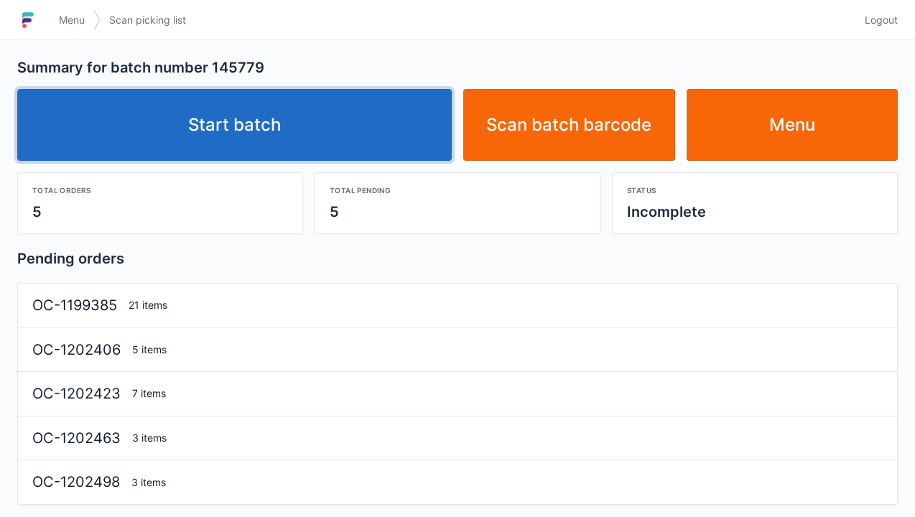
click at [305, 142] on link "Start batch" at bounding box center [234, 125] width 435 height 72
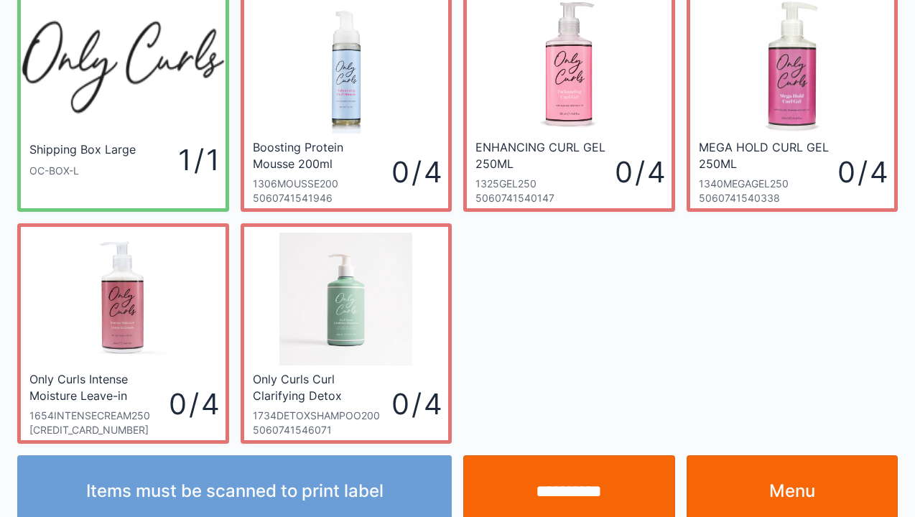
scroll to position [83, 0]
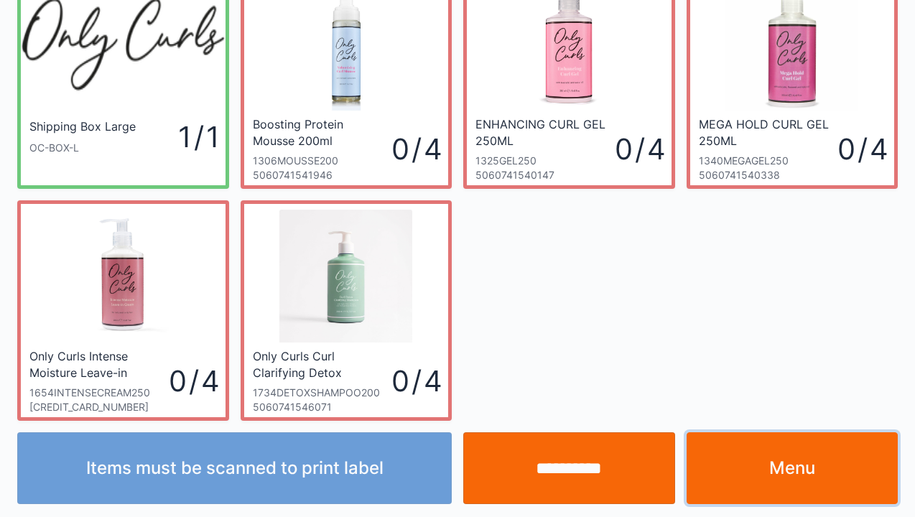
click at [800, 474] on link "Menu" at bounding box center [793, 469] width 212 height 72
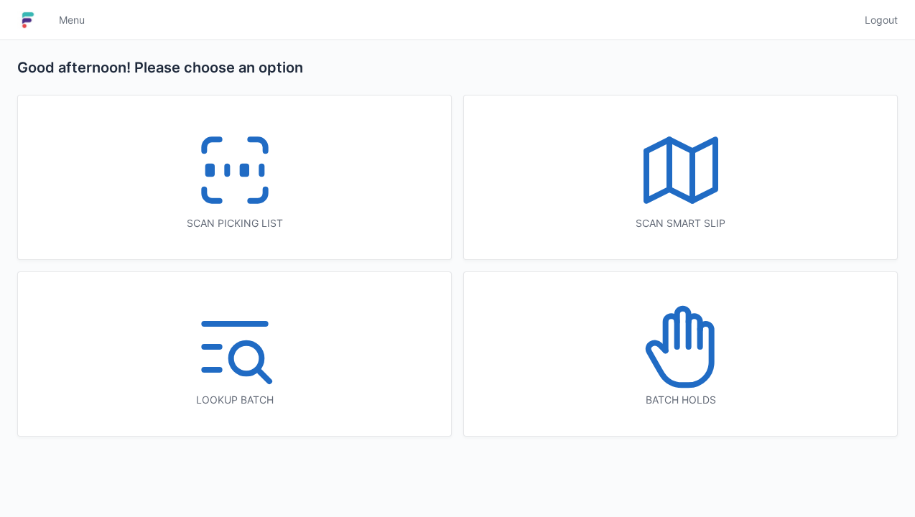
click at [262, 169] on line at bounding box center [262, 171] width 0 height 8
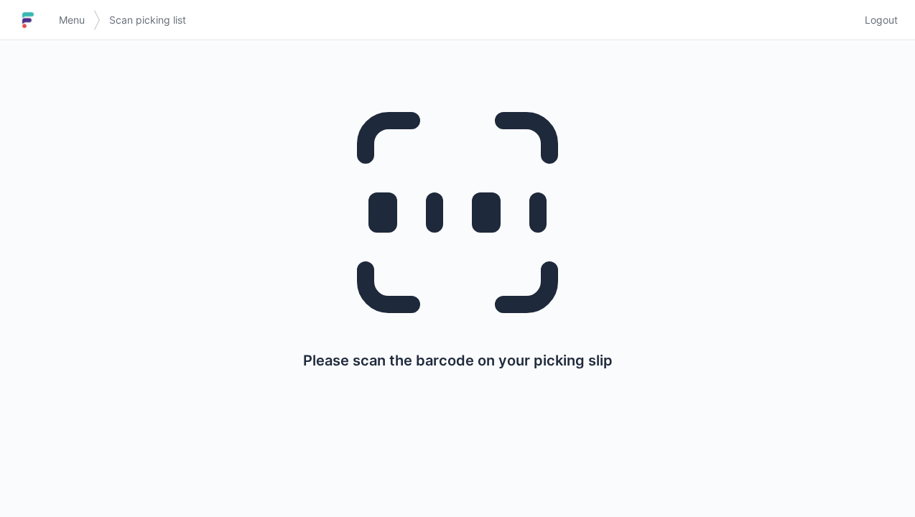
click at [75, 21] on span "Menu" at bounding box center [72, 20] width 26 height 14
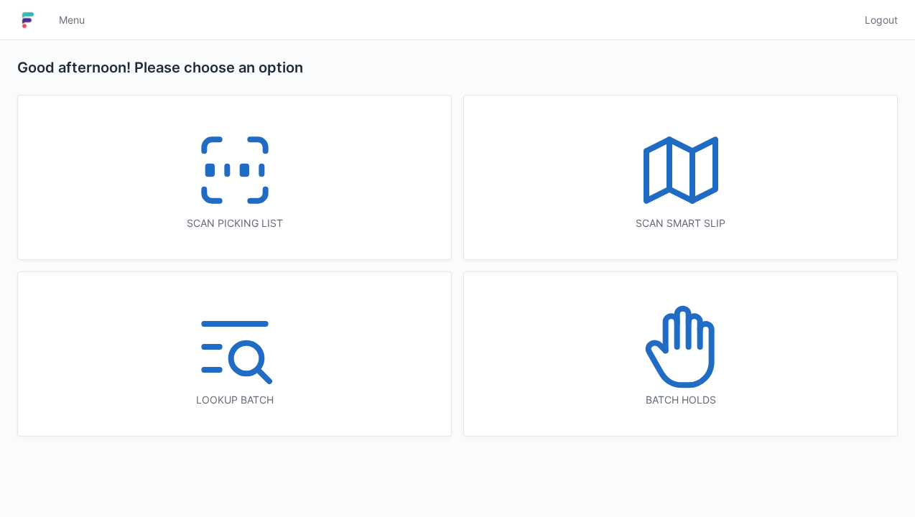
click at [685, 352] on icon at bounding box center [681, 347] width 92 height 92
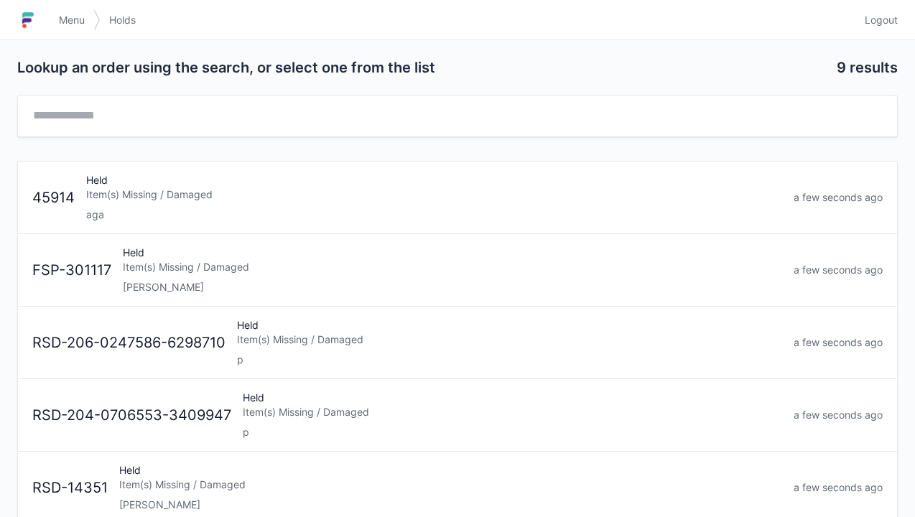
click at [194, 276] on div "Held Item(s) Missing / Damaged [PERSON_NAME]" at bounding box center [452, 270] width 671 height 49
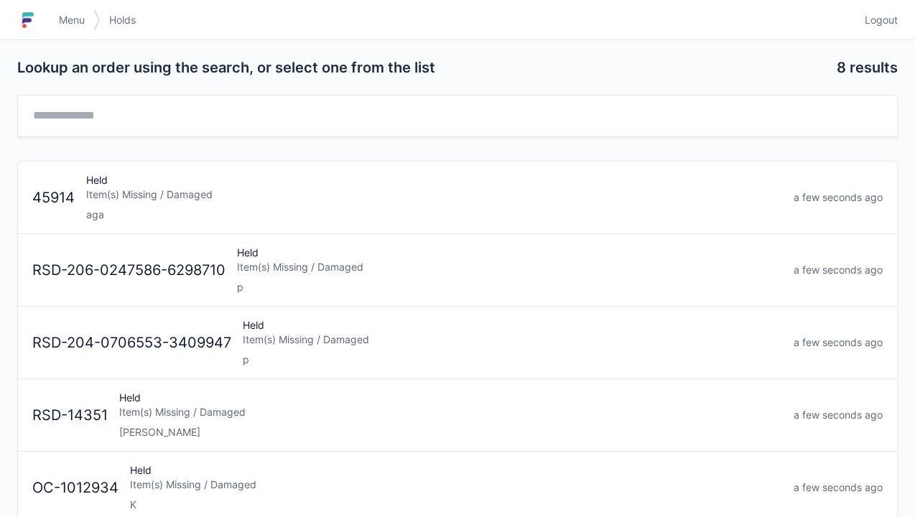
click at [57, 22] on link "Menu" at bounding box center [71, 20] width 43 height 26
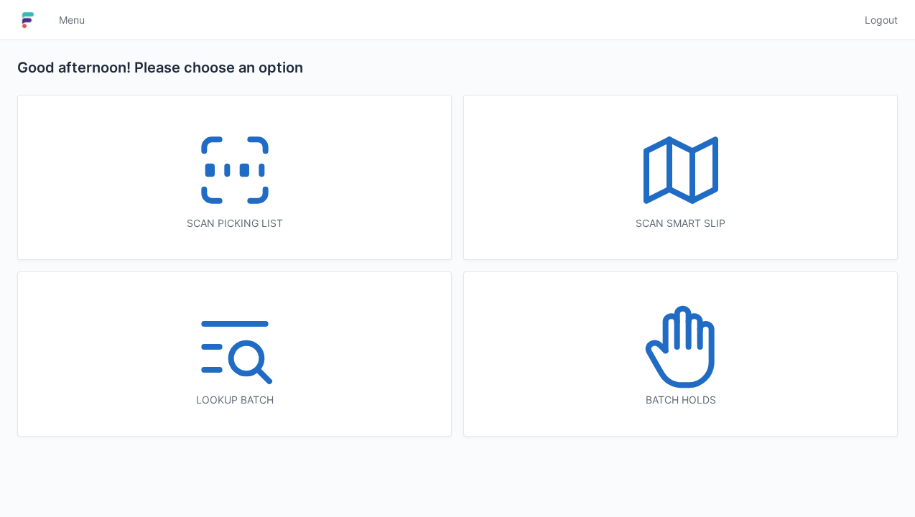
click at [232, 183] on icon at bounding box center [235, 170] width 92 height 92
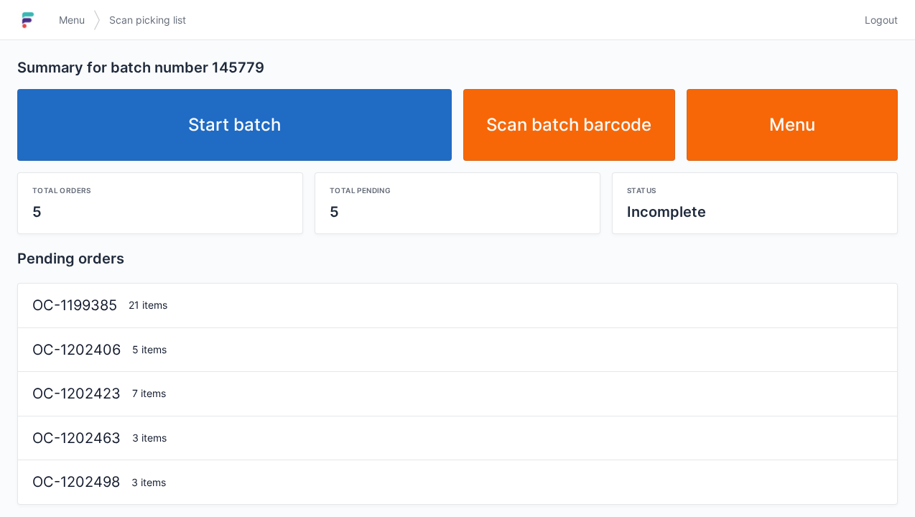
click at [299, 138] on link "Start batch" at bounding box center [234, 125] width 435 height 72
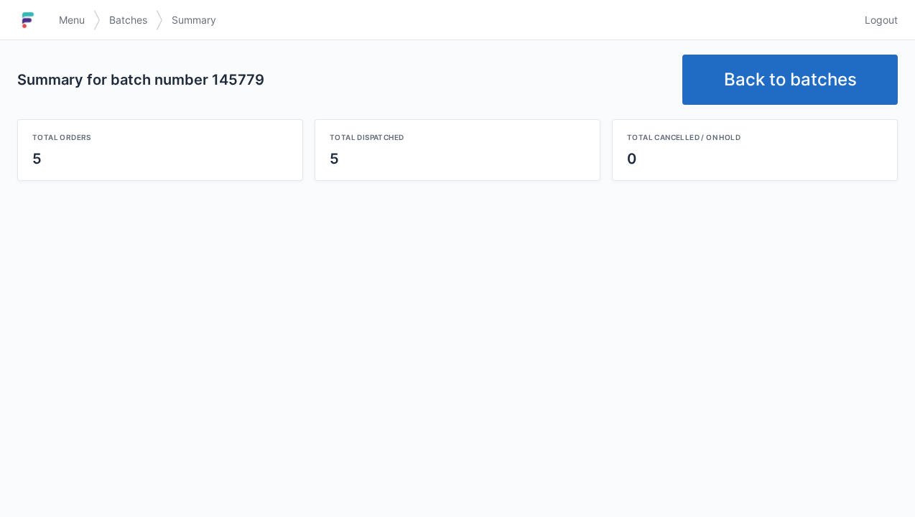
click at [785, 75] on link "Back to batches" at bounding box center [791, 80] width 216 height 50
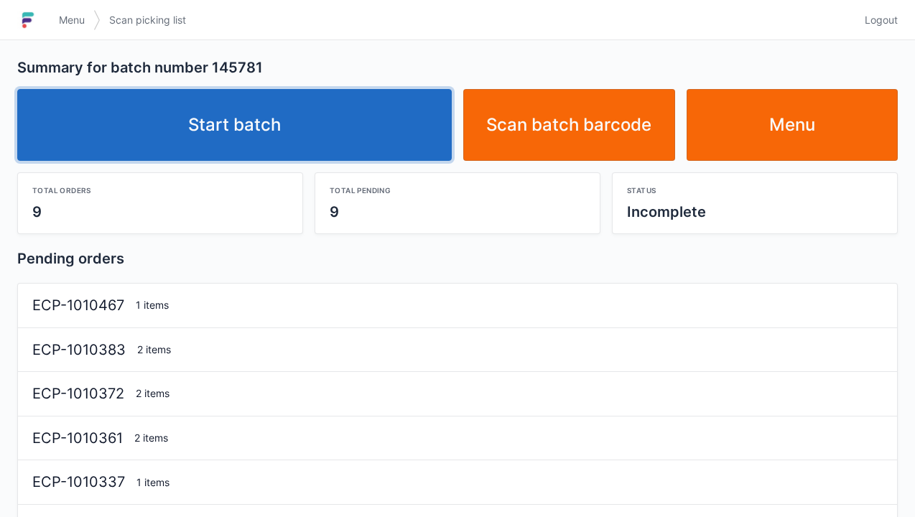
click at [320, 129] on link "Start batch" at bounding box center [234, 125] width 435 height 72
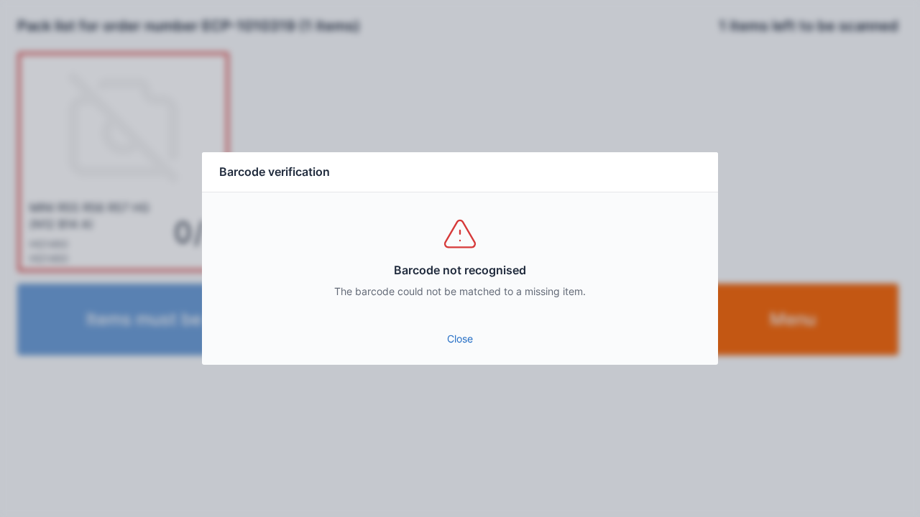
click at [463, 351] on link "Close" at bounding box center [459, 339] width 493 height 26
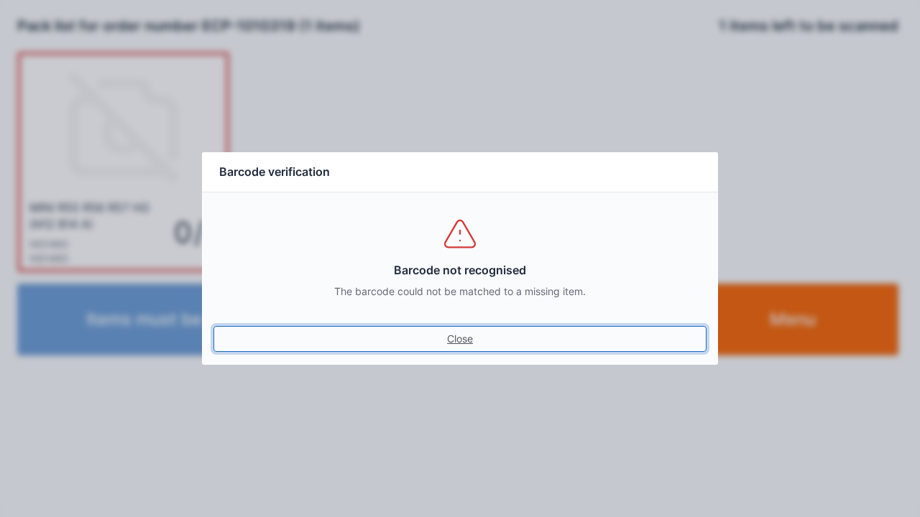
click at [457, 336] on link "Close" at bounding box center [459, 339] width 493 height 26
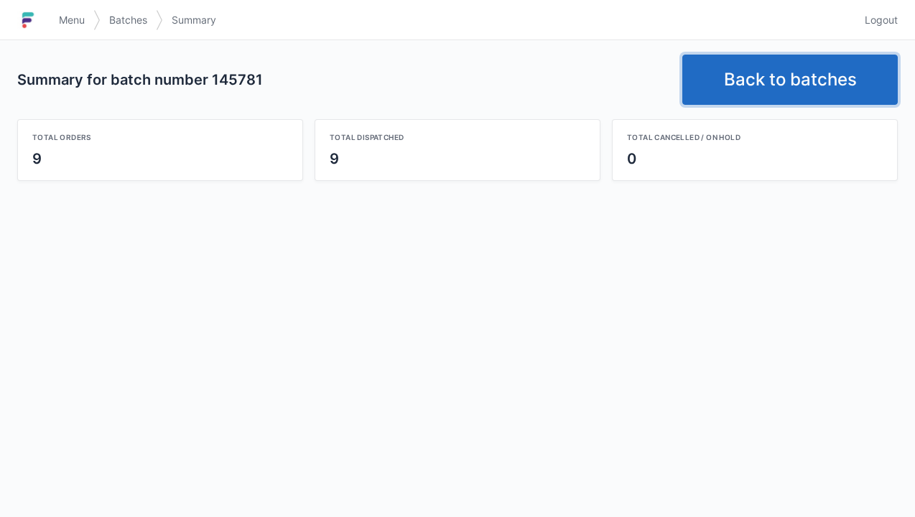
click at [786, 91] on link "Back to batches" at bounding box center [791, 80] width 216 height 50
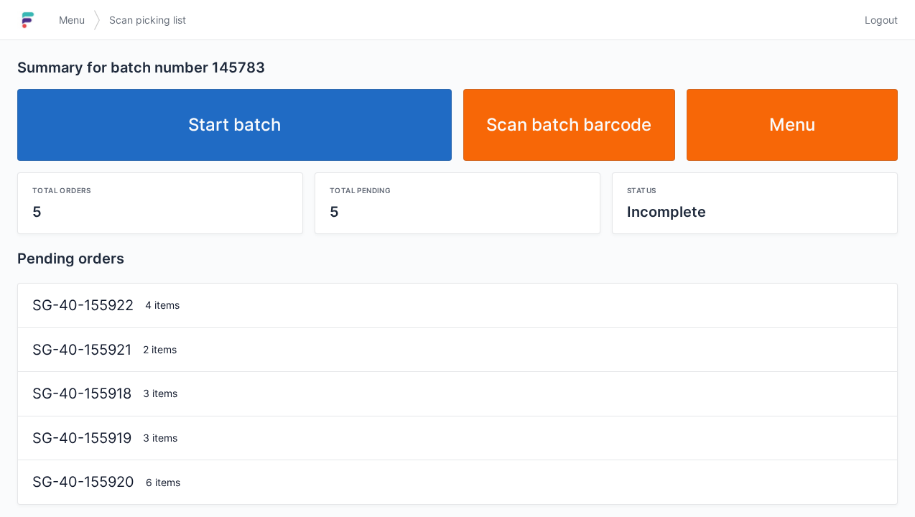
click at [280, 139] on link "Start batch" at bounding box center [234, 125] width 435 height 72
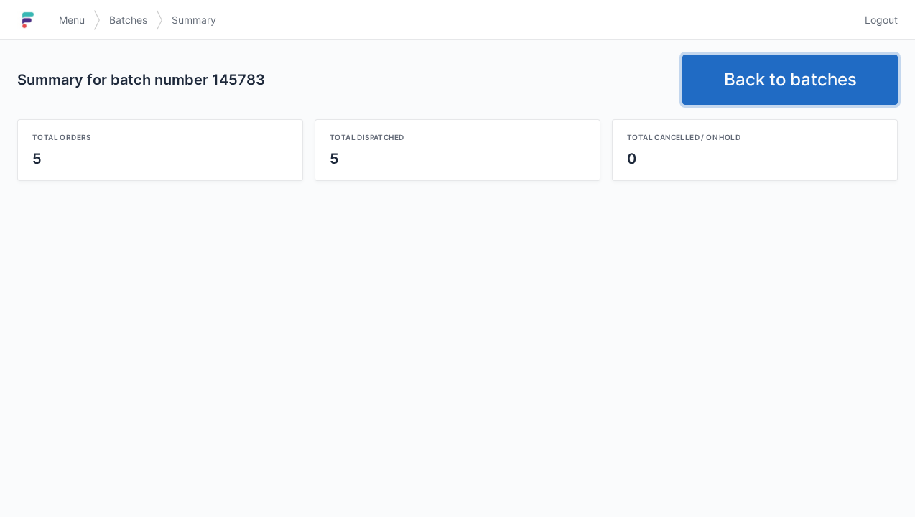
click at [783, 82] on link "Back to batches" at bounding box center [791, 80] width 216 height 50
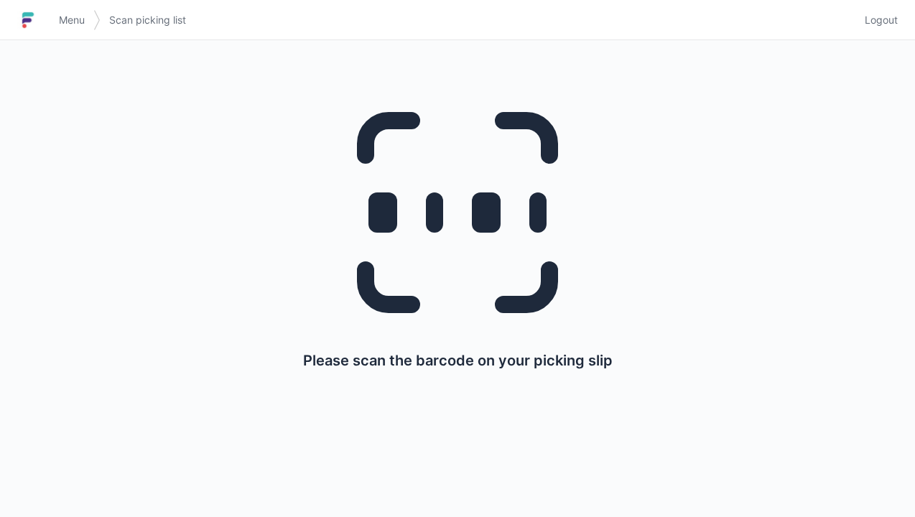
click at [65, 10] on link "Menu" at bounding box center [71, 20] width 43 height 26
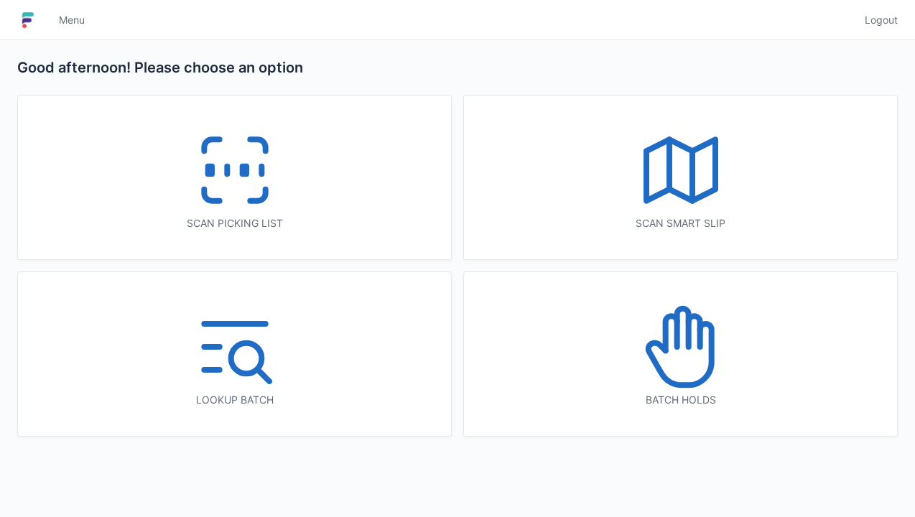
click at [685, 391] on icon at bounding box center [681, 347] width 92 height 92
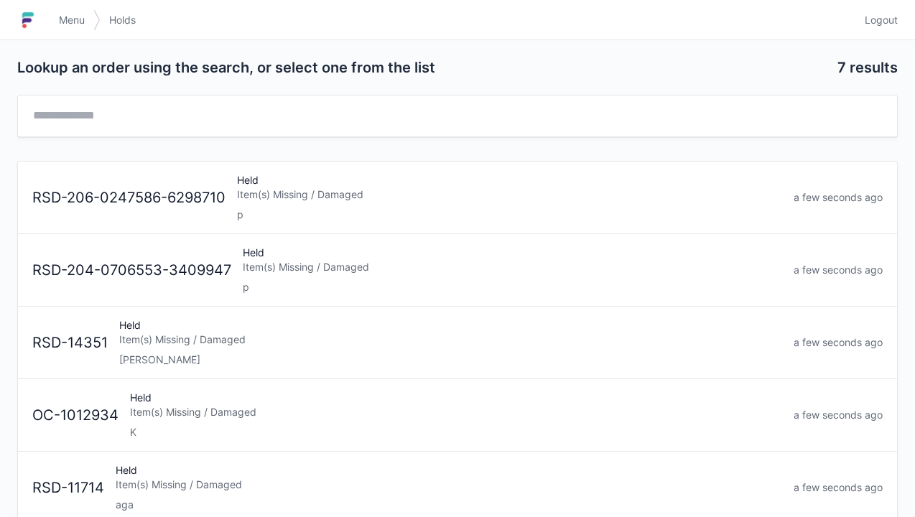
click at [88, 27] on link "Menu" at bounding box center [71, 20] width 43 height 26
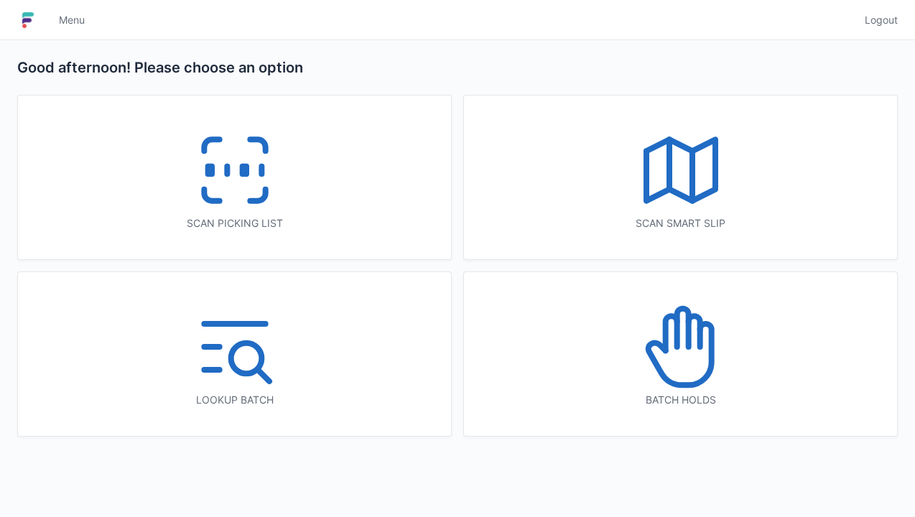
click at [241, 195] on icon at bounding box center [235, 170] width 92 height 92
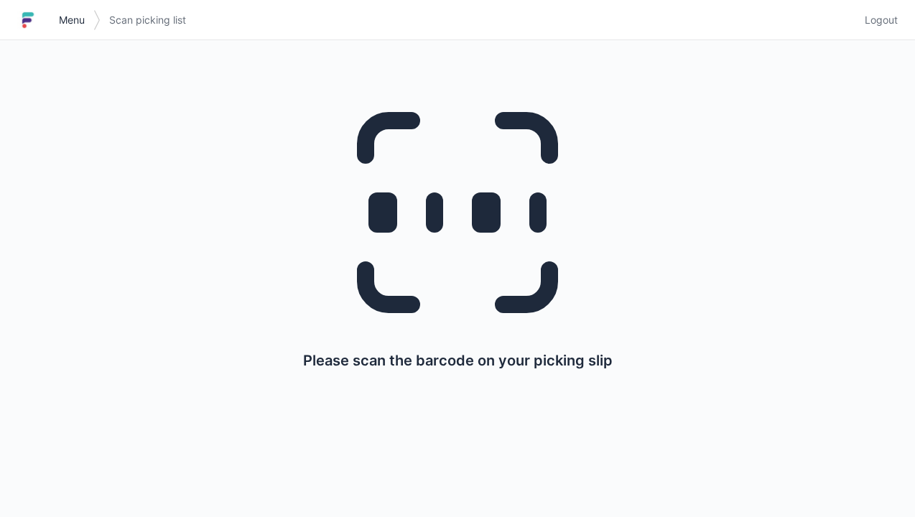
click at [66, 24] on span "Menu" at bounding box center [72, 20] width 26 height 14
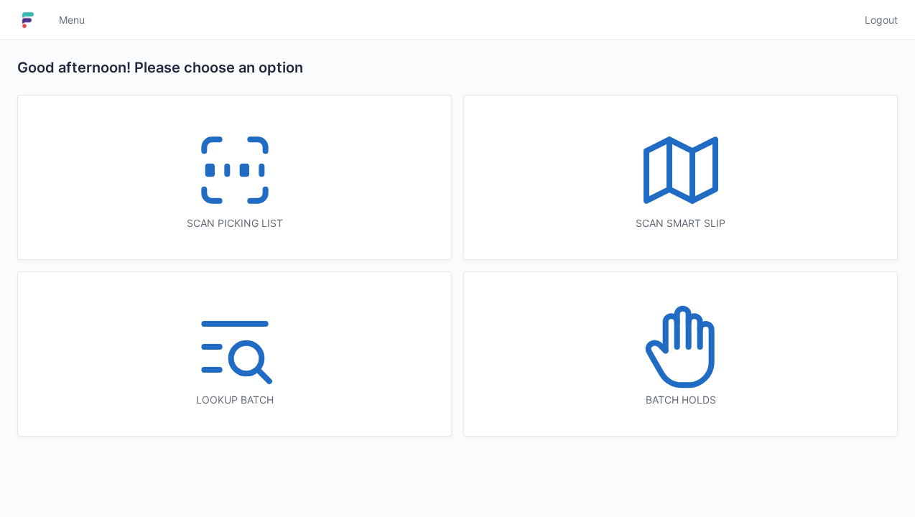
click at [693, 172] on line at bounding box center [693, 176] width 0 height 50
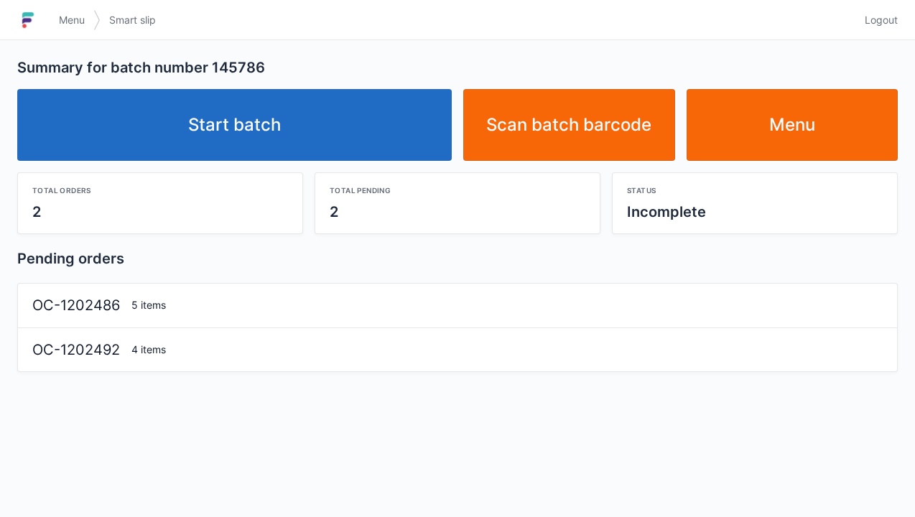
click at [249, 127] on link "Start batch" at bounding box center [234, 125] width 435 height 72
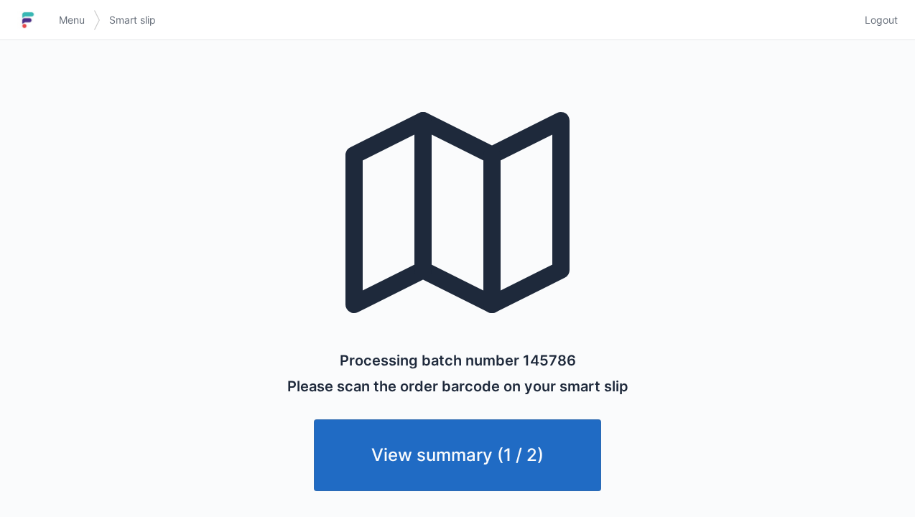
click at [456, 473] on link "View summary (1 / 2)" at bounding box center [457, 456] width 287 height 72
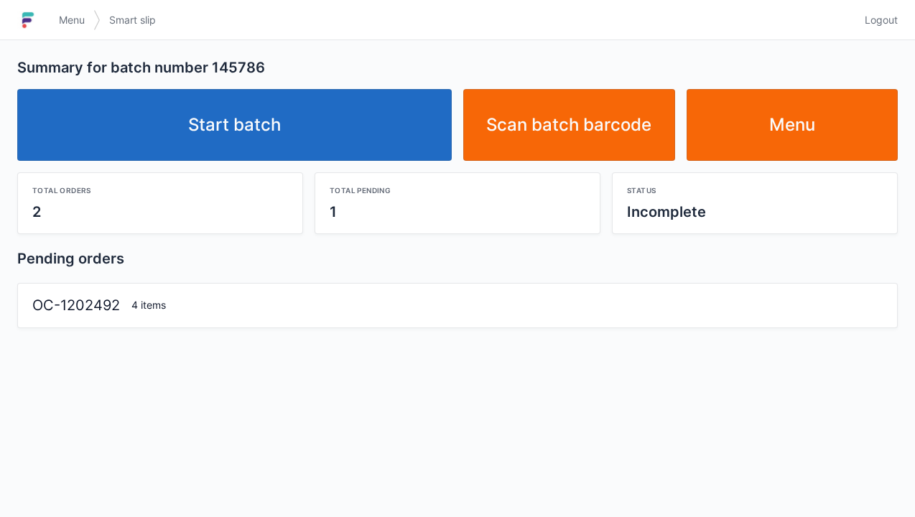
click at [254, 117] on link "Start batch" at bounding box center [234, 125] width 435 height 72
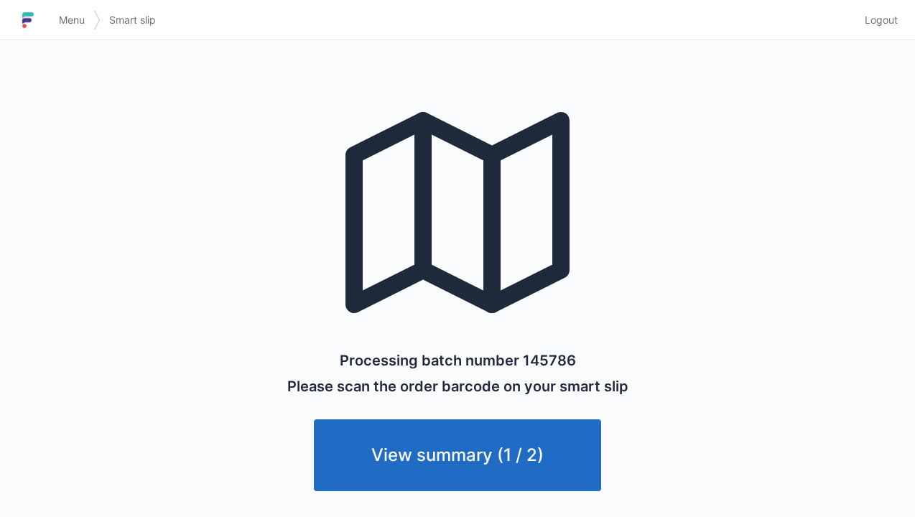
click at [70, 22] on span "Menu" at bounding box center [72, 20] width 26 height 14
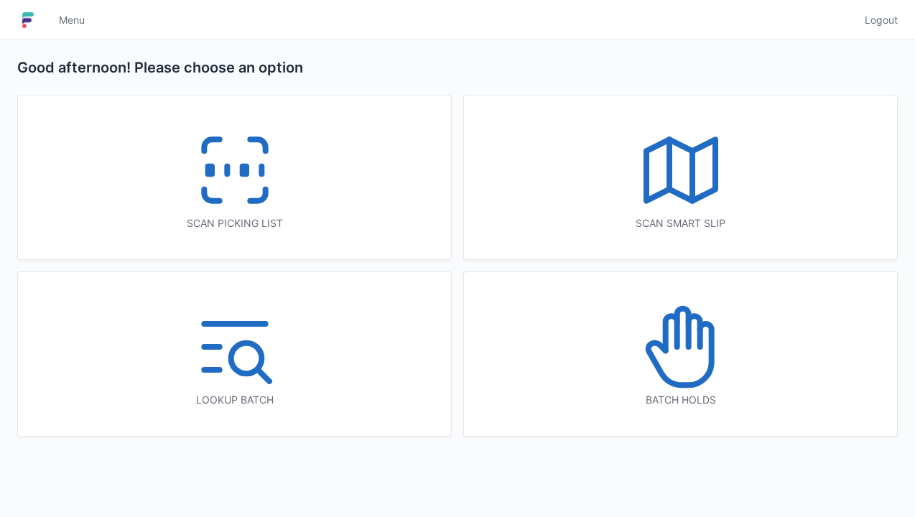
click at [239, 194] on icon at bounding box center [235, 170] width 92 height 92
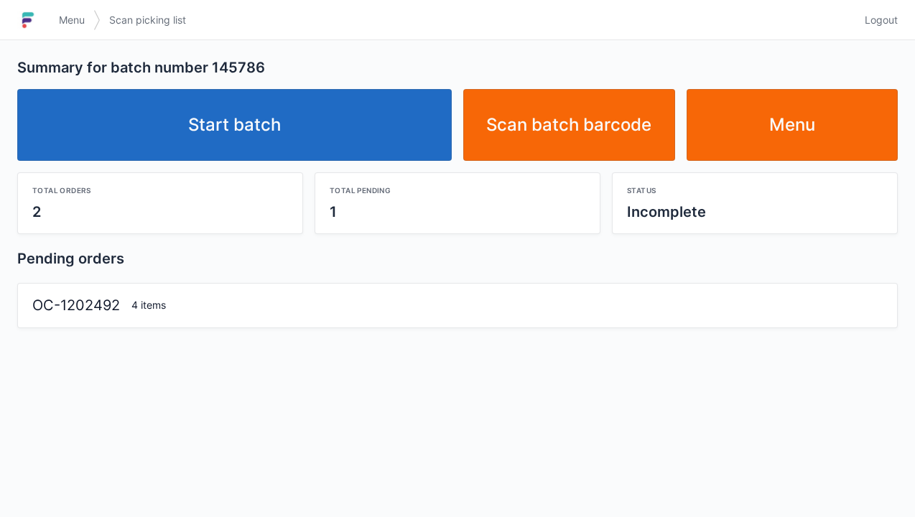
click at [275, 109] on link "Start batch" at bounding box center [234, 125] width 435 height 72
